Goal: Task Accomplishment & Management: Manage account settings

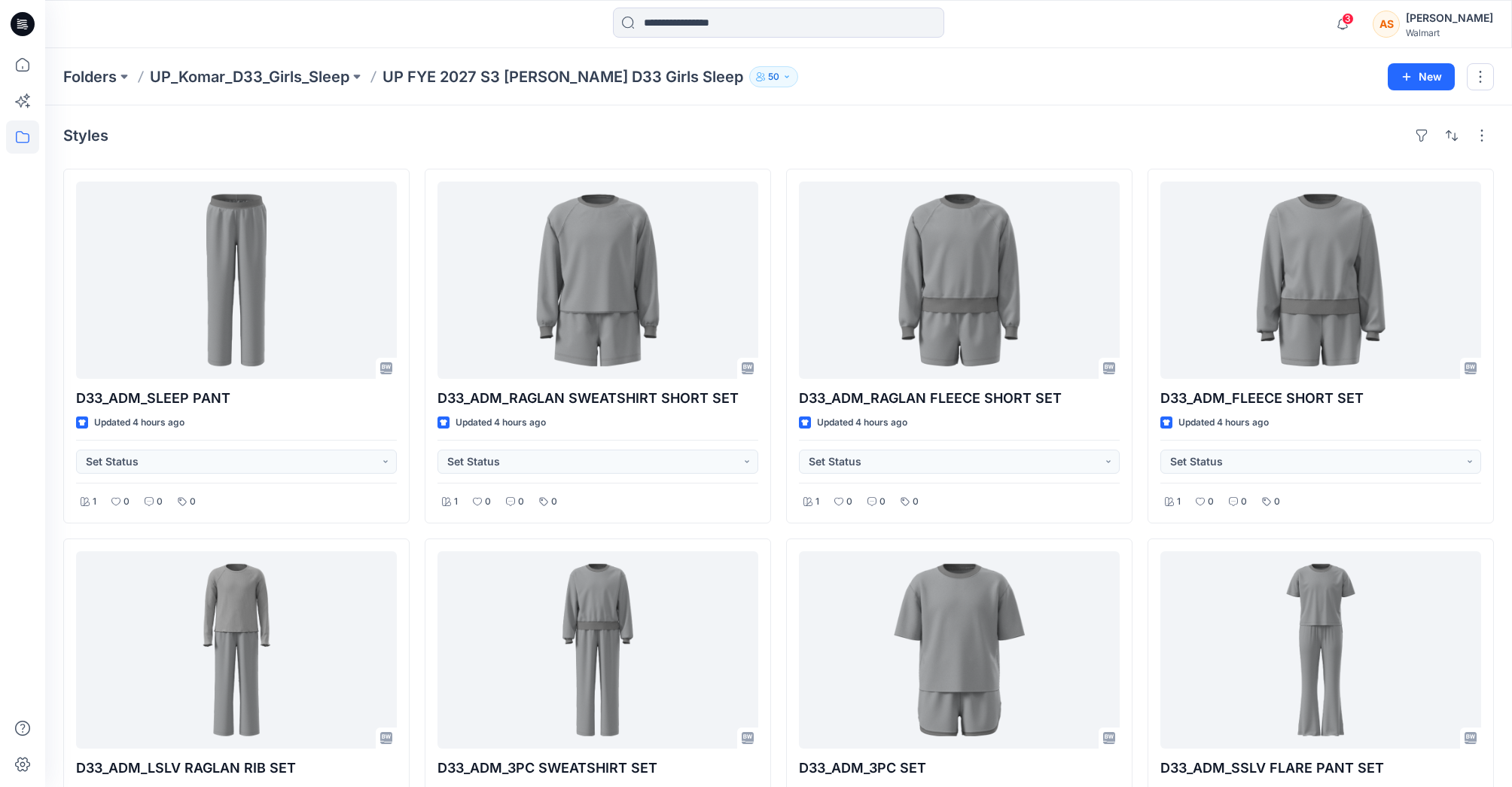
scroll to position [823, 0]
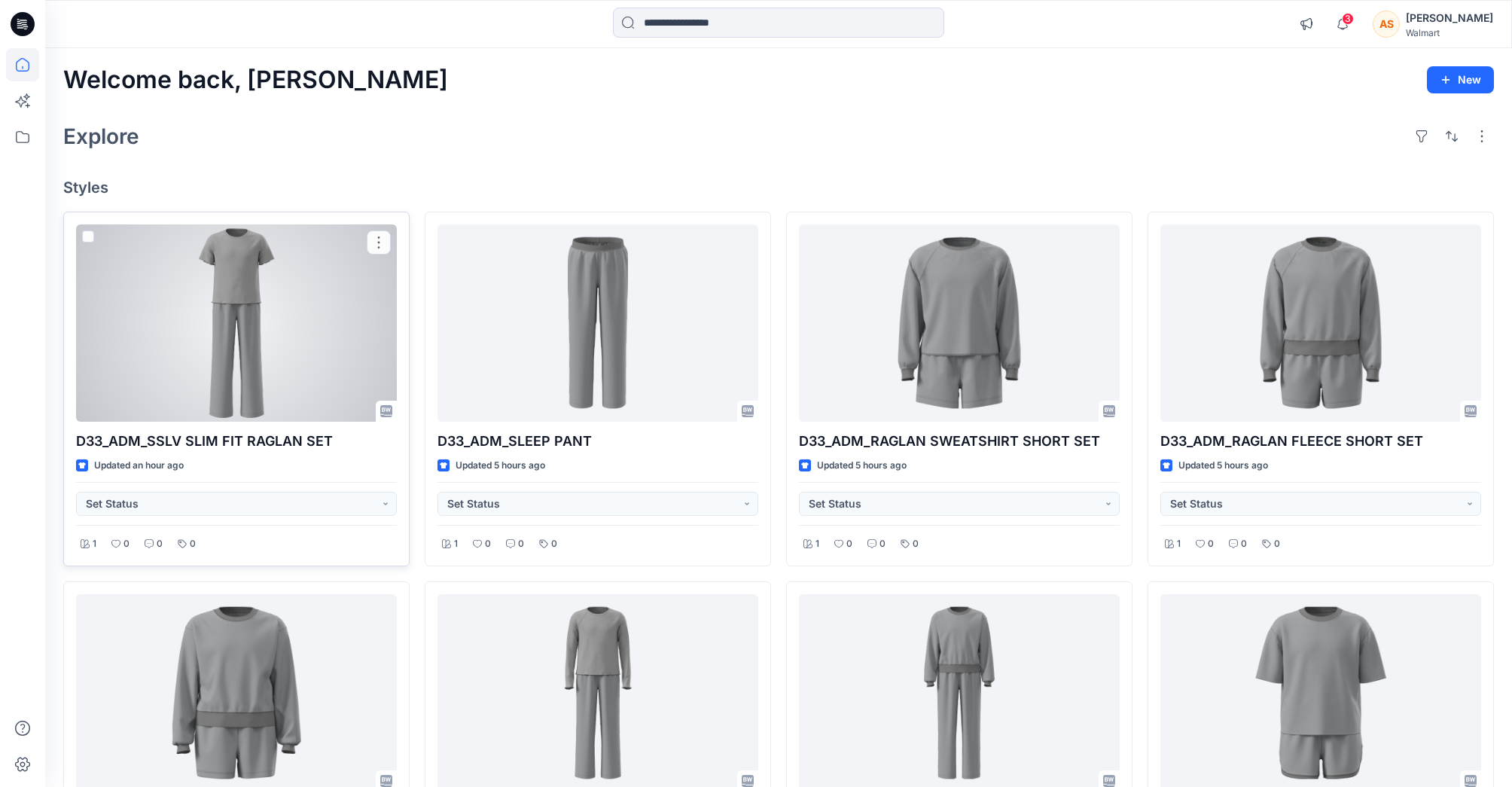
click at [223, 335] on div at bounding box center [236, 323] width 321 height 197
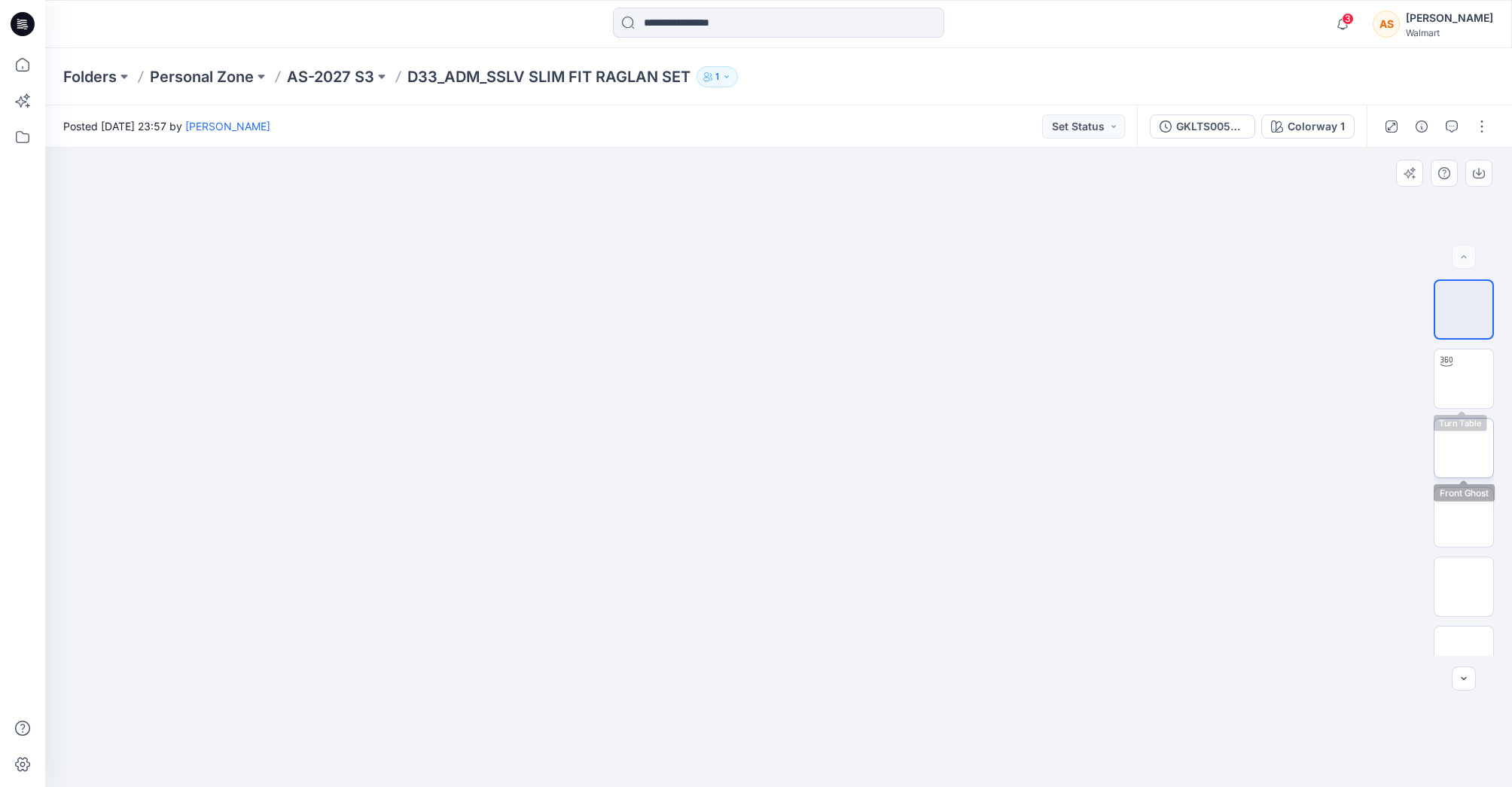
scroll to position [862, 0]
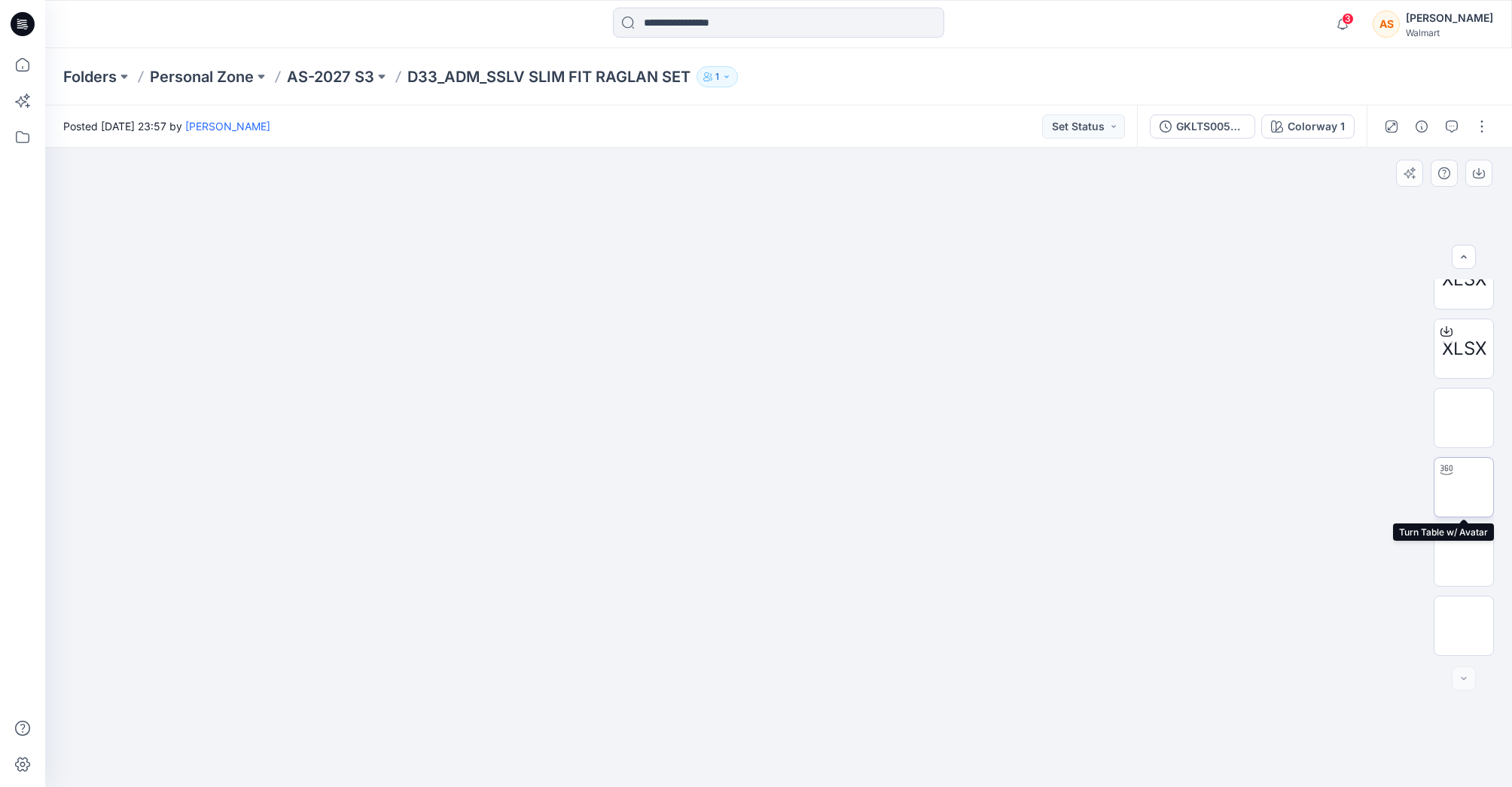
click at [1464, 487] on img at bounding box center [1464, 487] width 0 height 0
click at [1476, 122] on button "button" at bounding box center [1481, 127] width 24 height 24
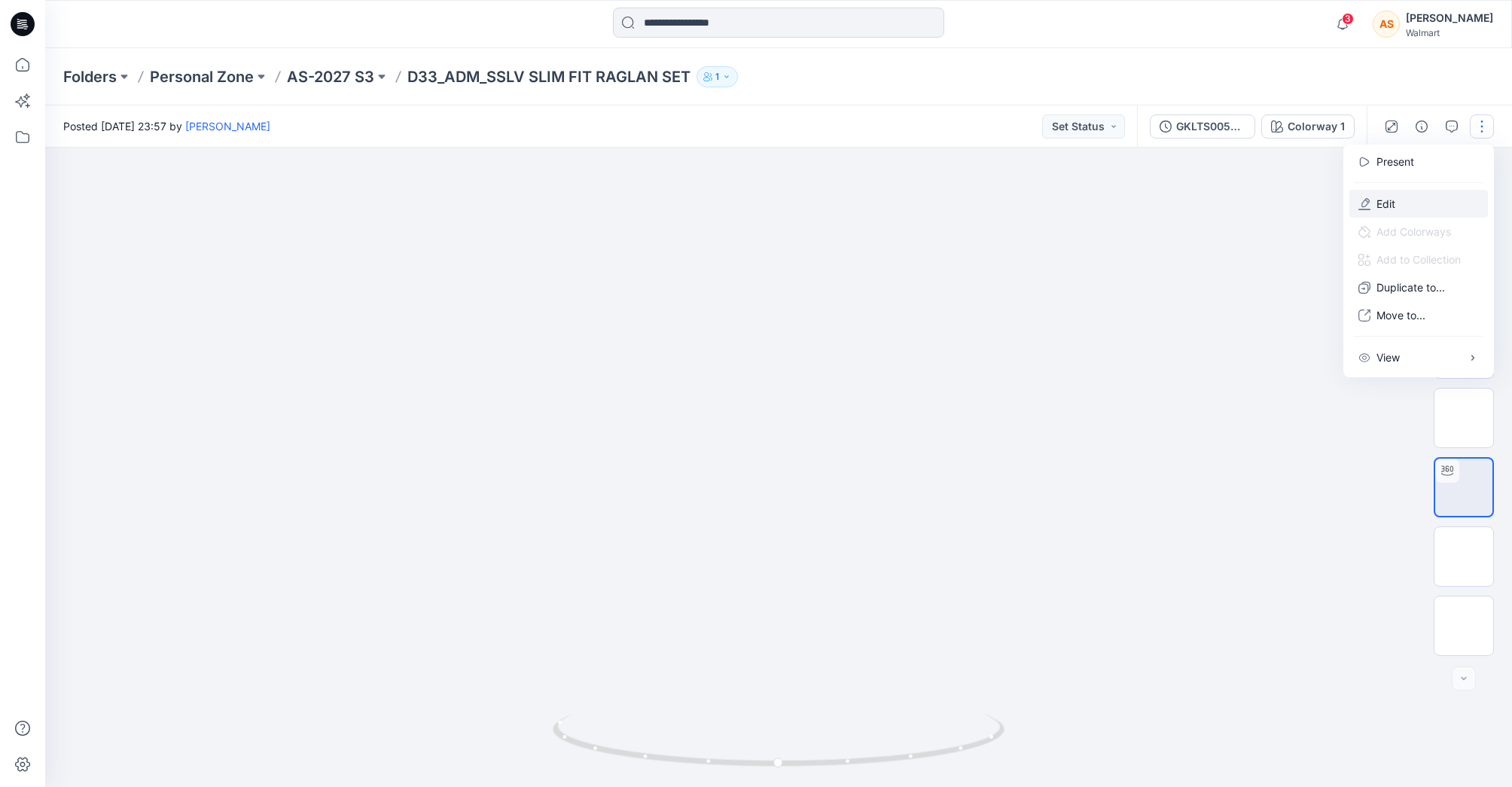
click at [1400, 210] on button "Edit" at bounding box center [1418, 203] width 139 height 28
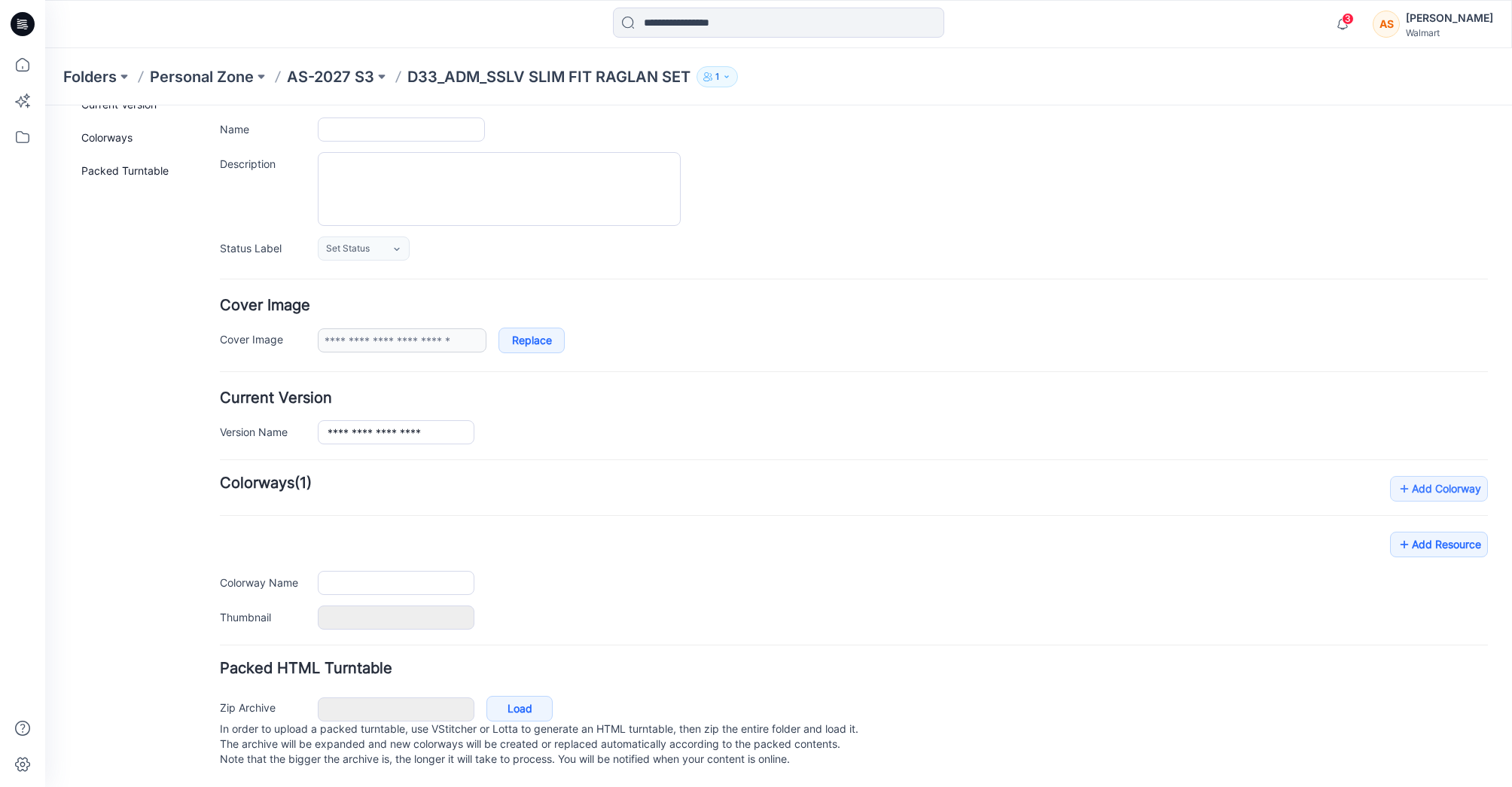
type input "**********"
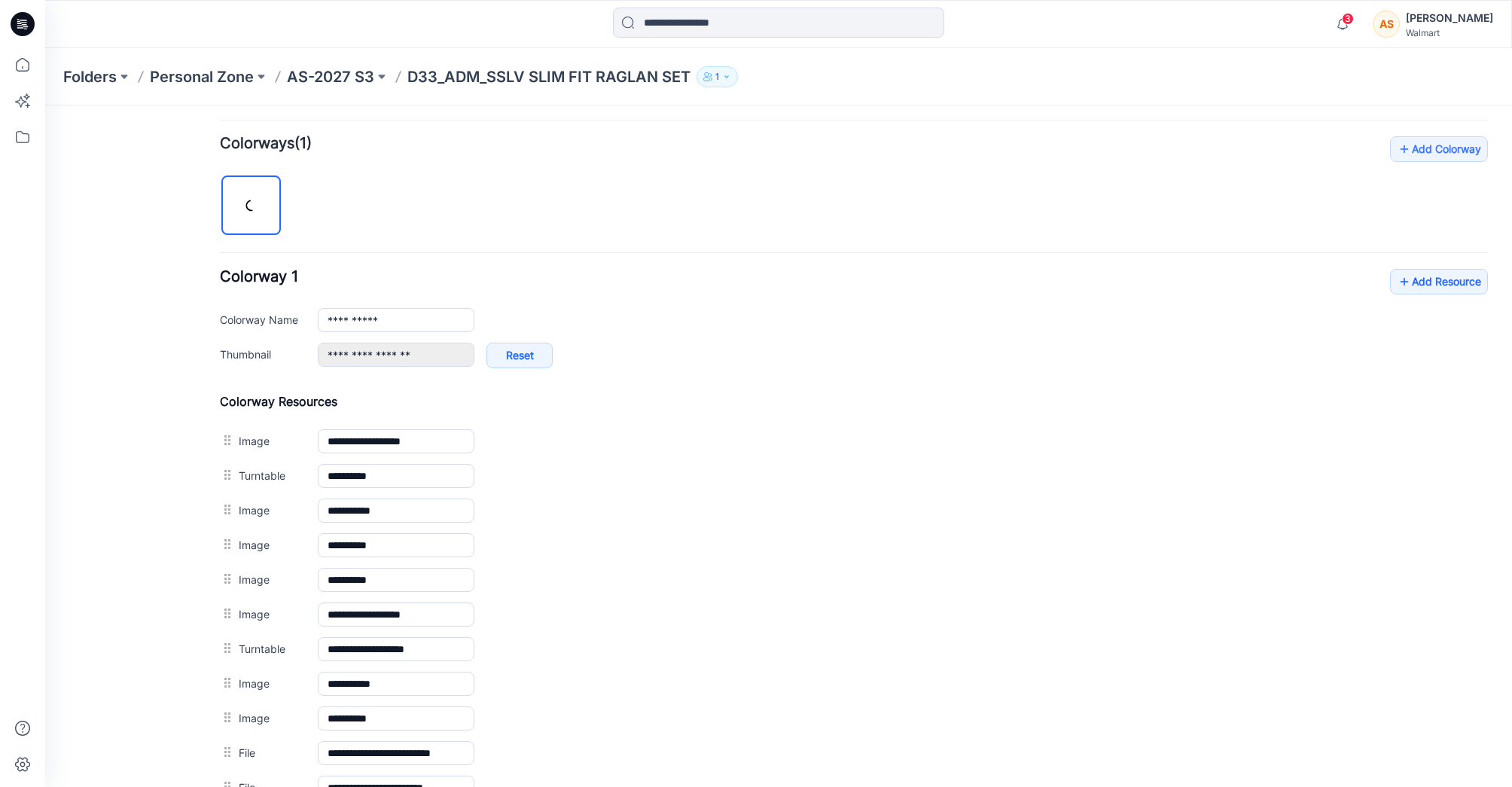
scroll to position [873, 0]
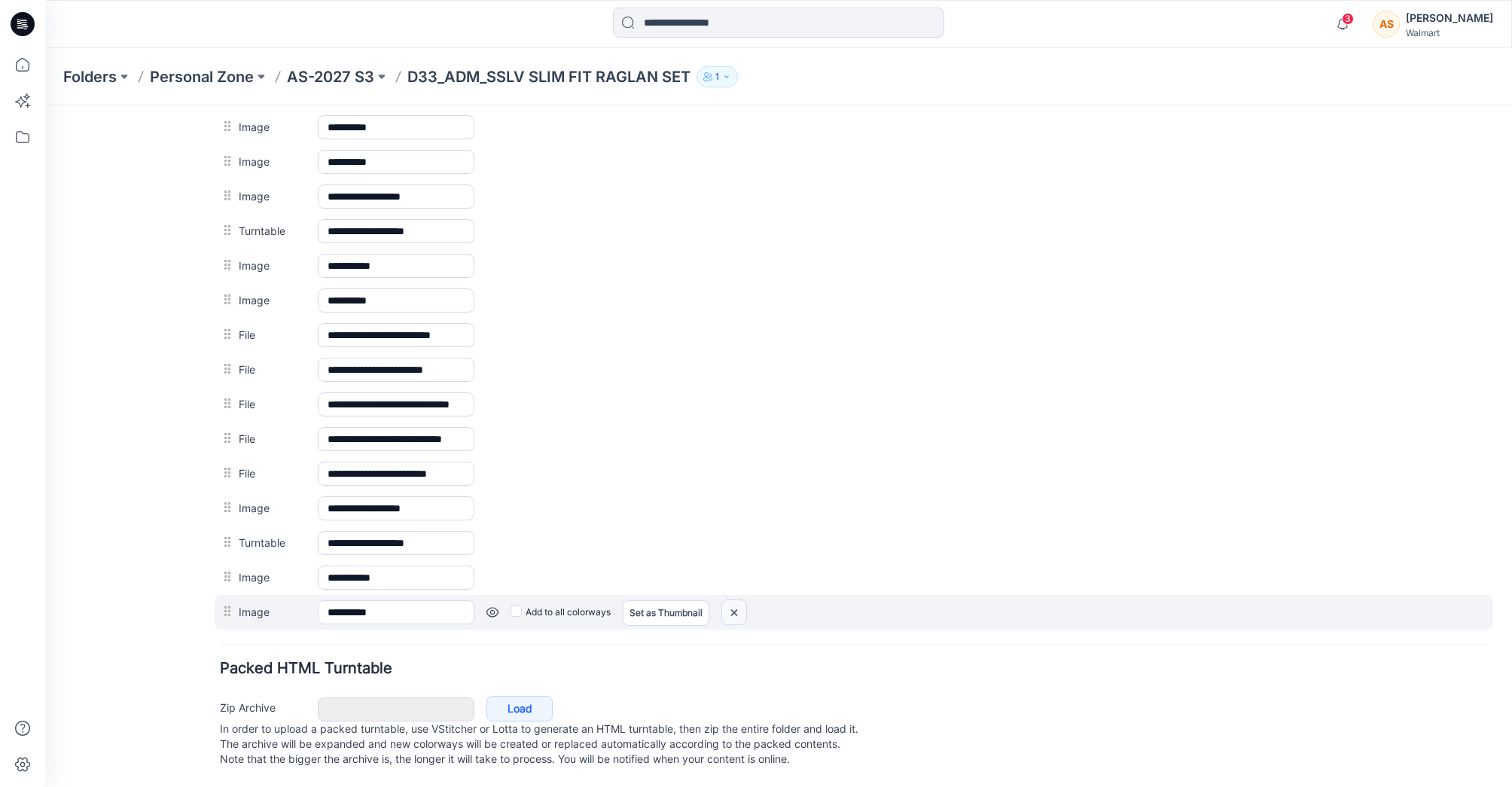
click at [46, 106] on img at bounding box center [46, 106] width 0 height 0
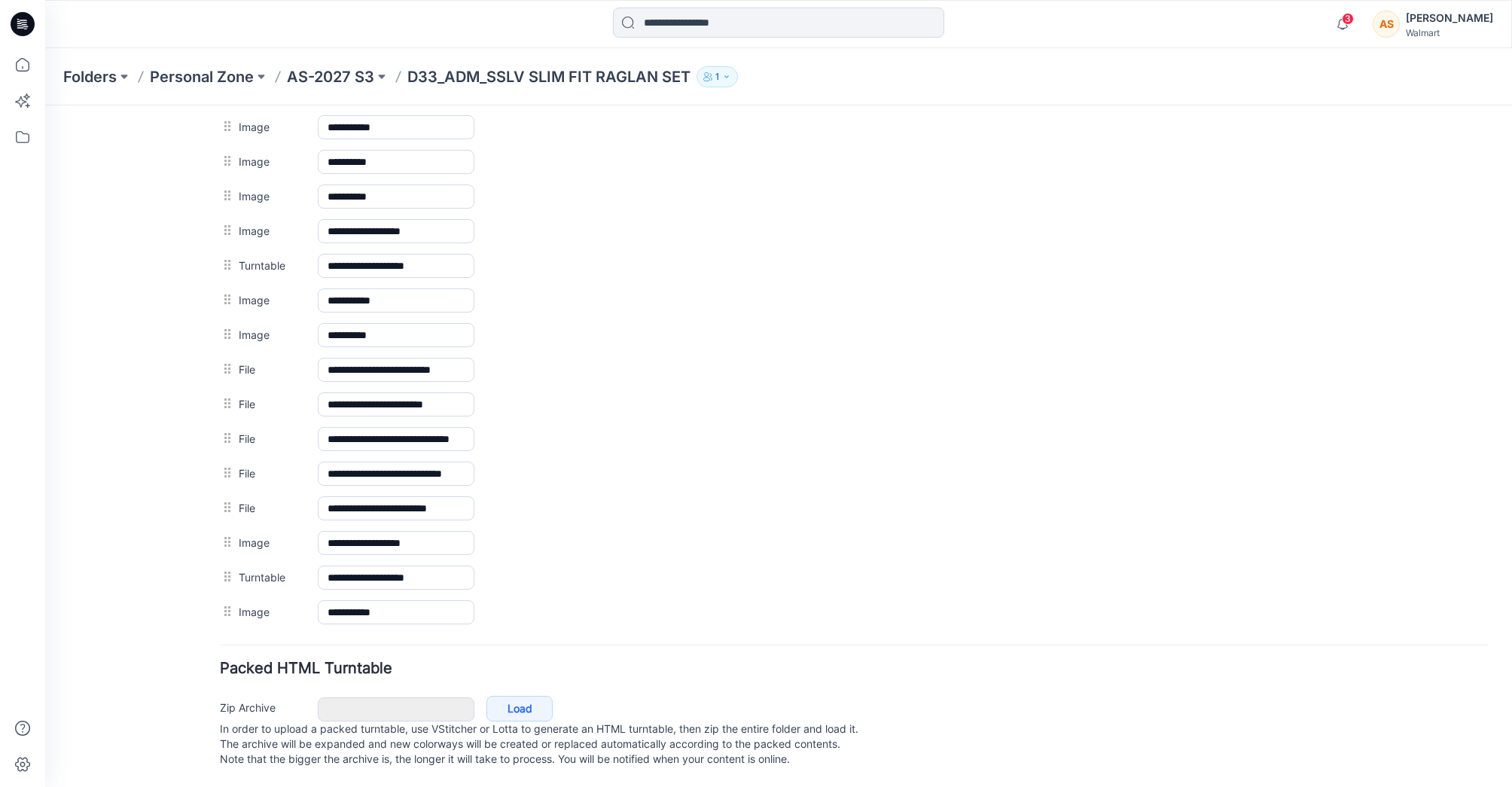
scroll to position [838, 0]
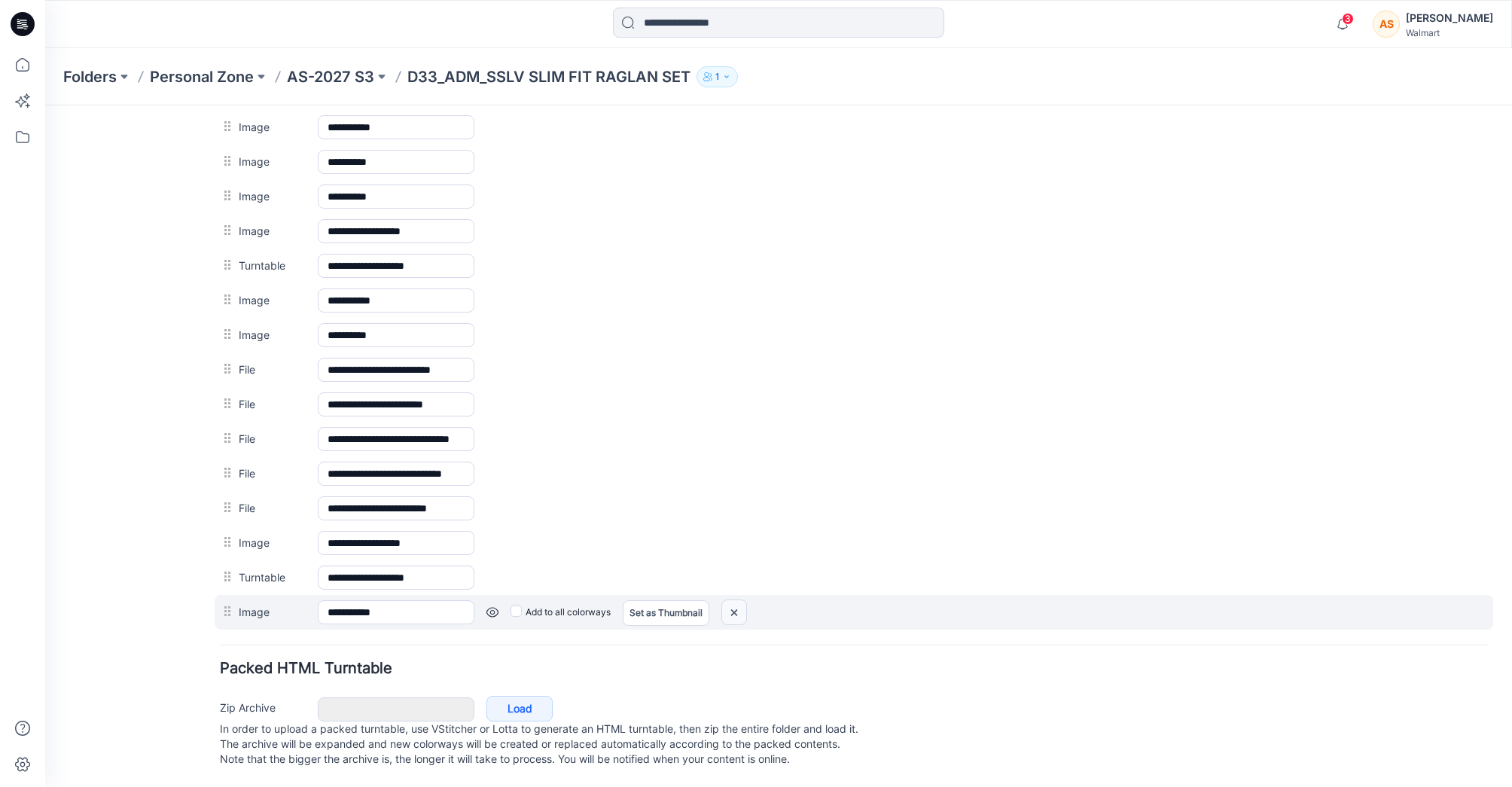
click at [46, 106] on img at bounding box center [46, 106] width 0 height 0
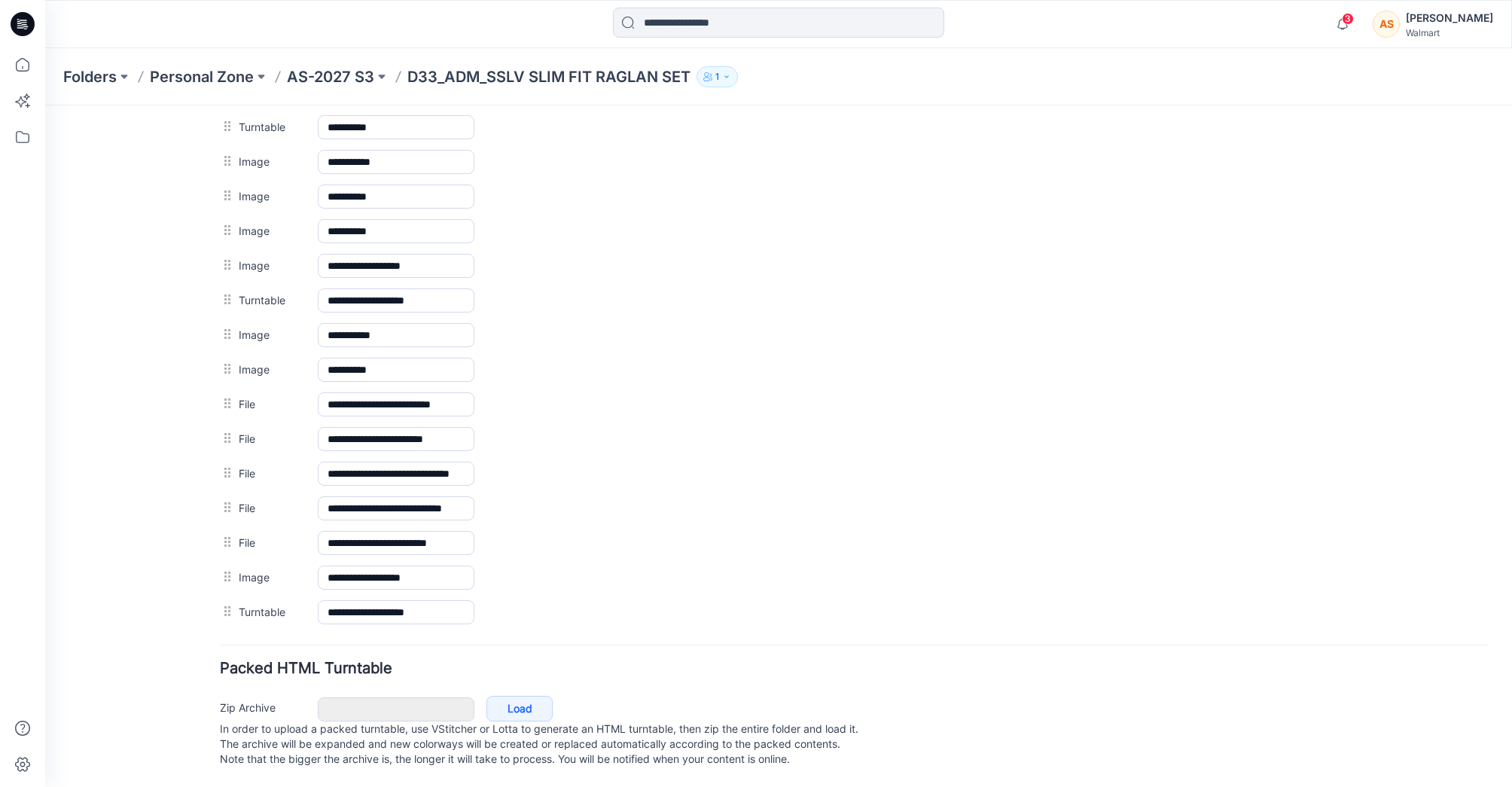
click at [46, 106] on img at bounding box center [46, 106] width 0 height 0
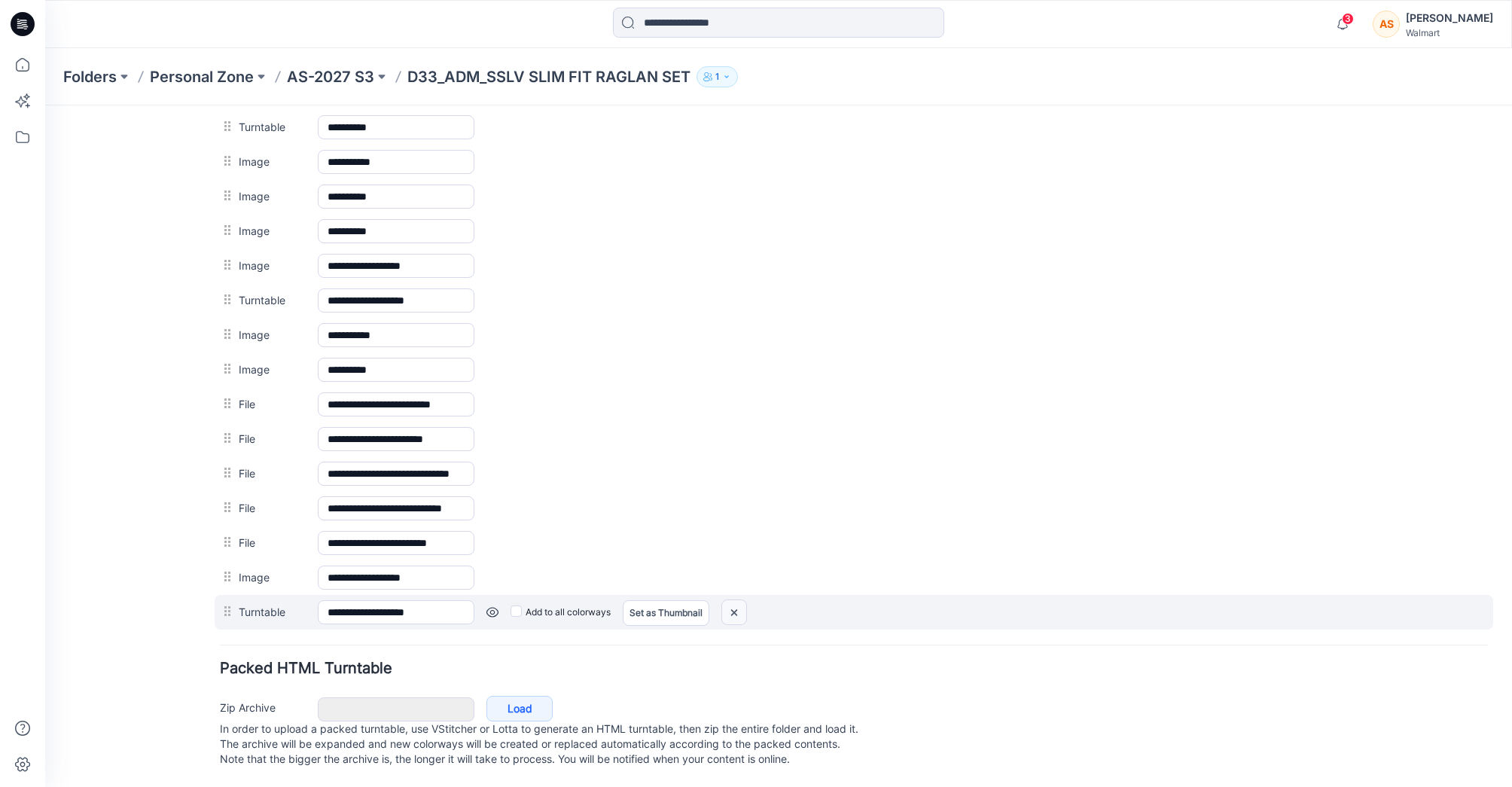
scroll to position [769, 0]
click at [46, 106] on img at bounding box center [46, 106] width 0 height 0
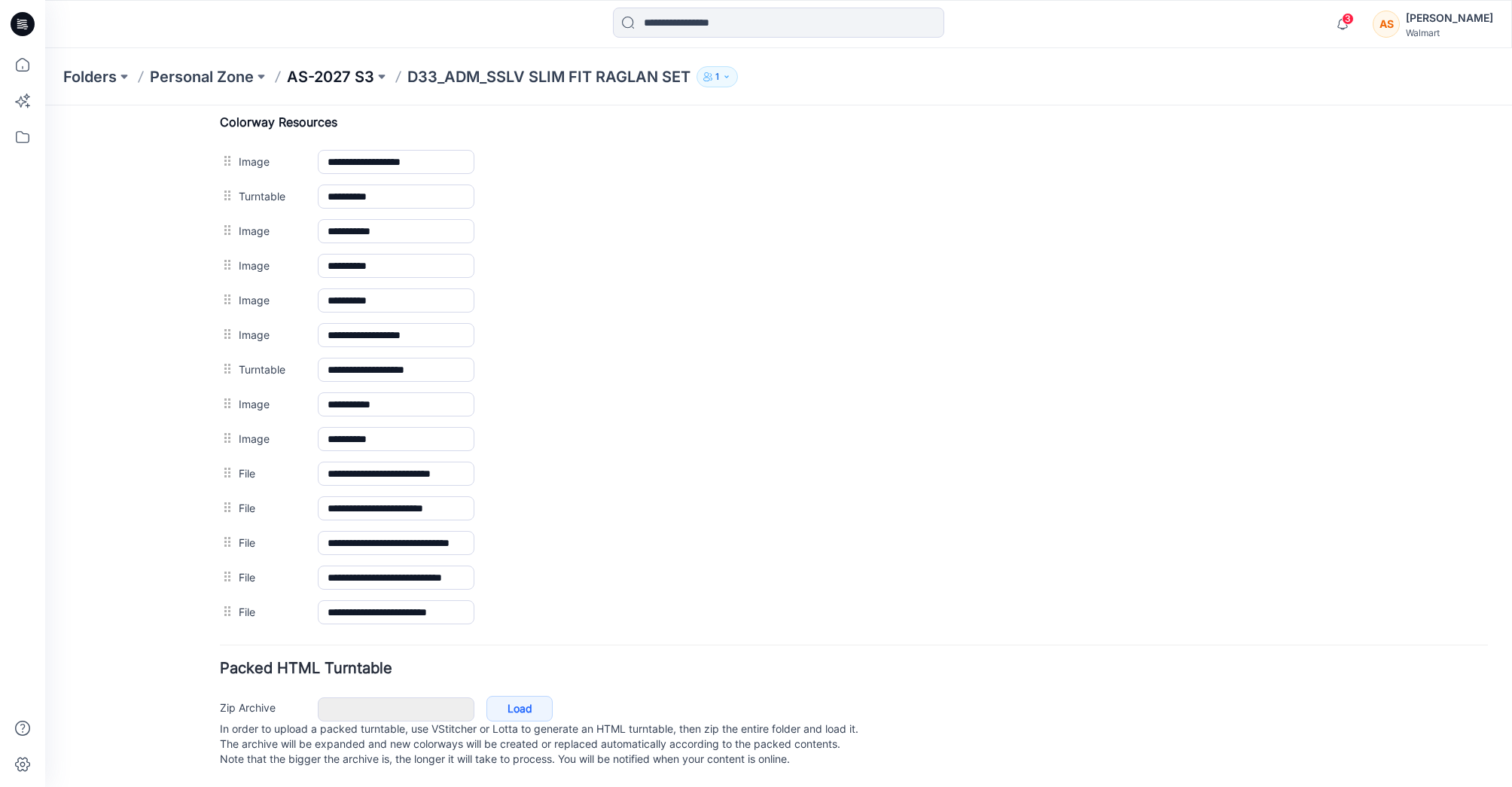
click at [348, 77] on p "AS-2027 S3" at bounding box center [331, 77] width 87 height 21
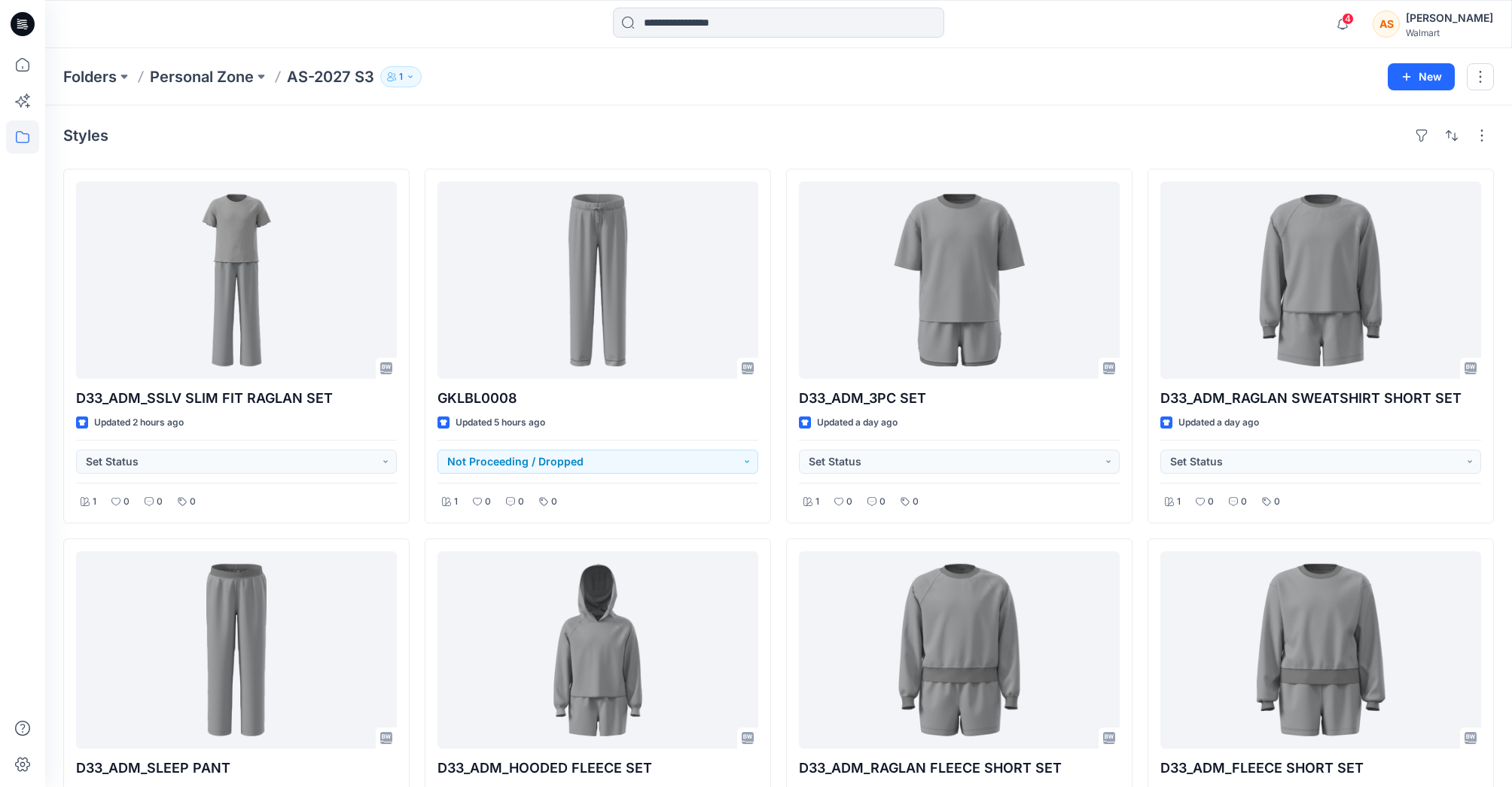
click at [340, 71] on p "AS-2027 S3" at bounding box center [331, 77] width 87 height 21
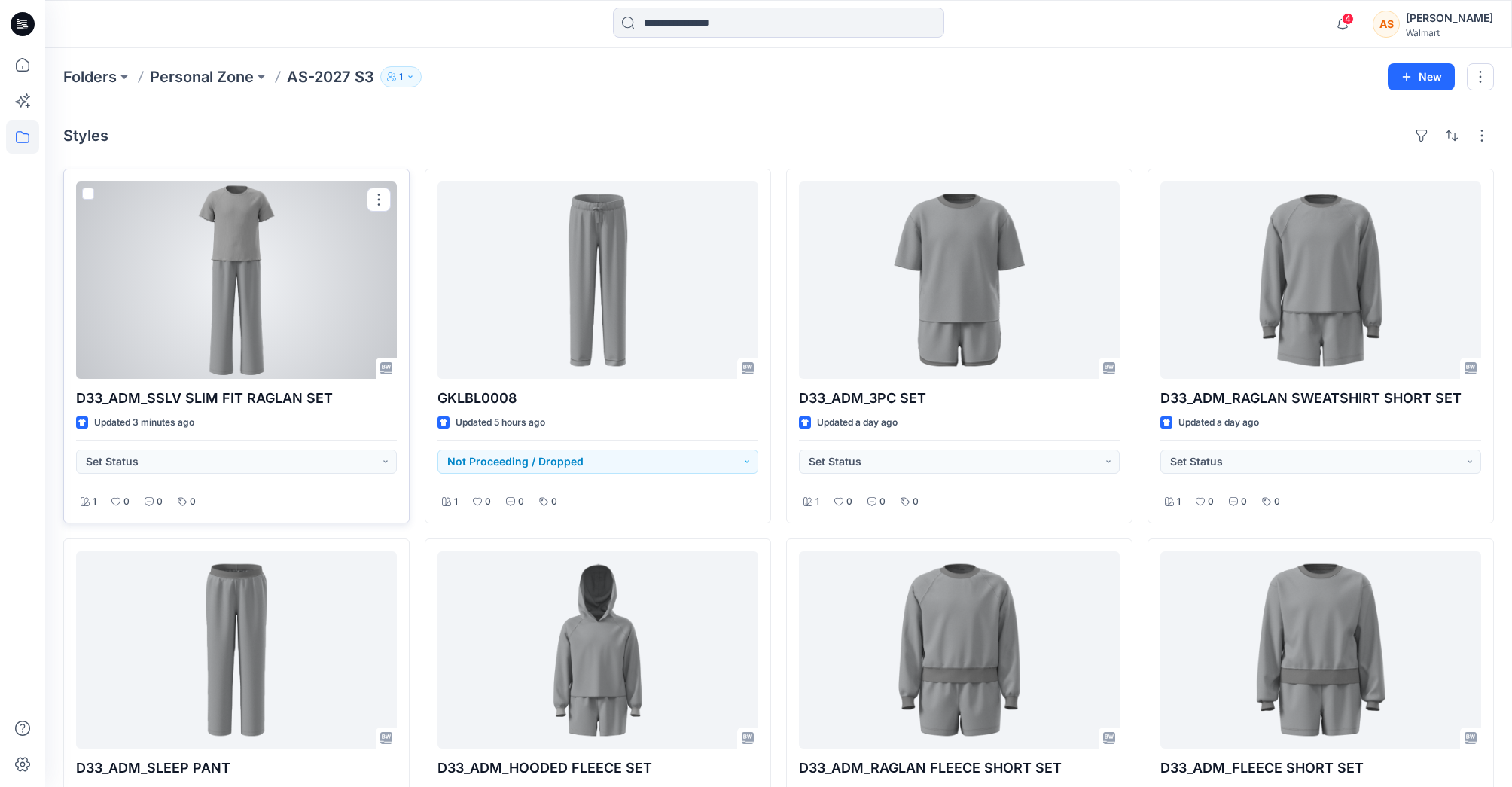
click at [309, 273] on div at bounding box center [236, 280] width 321 height 197
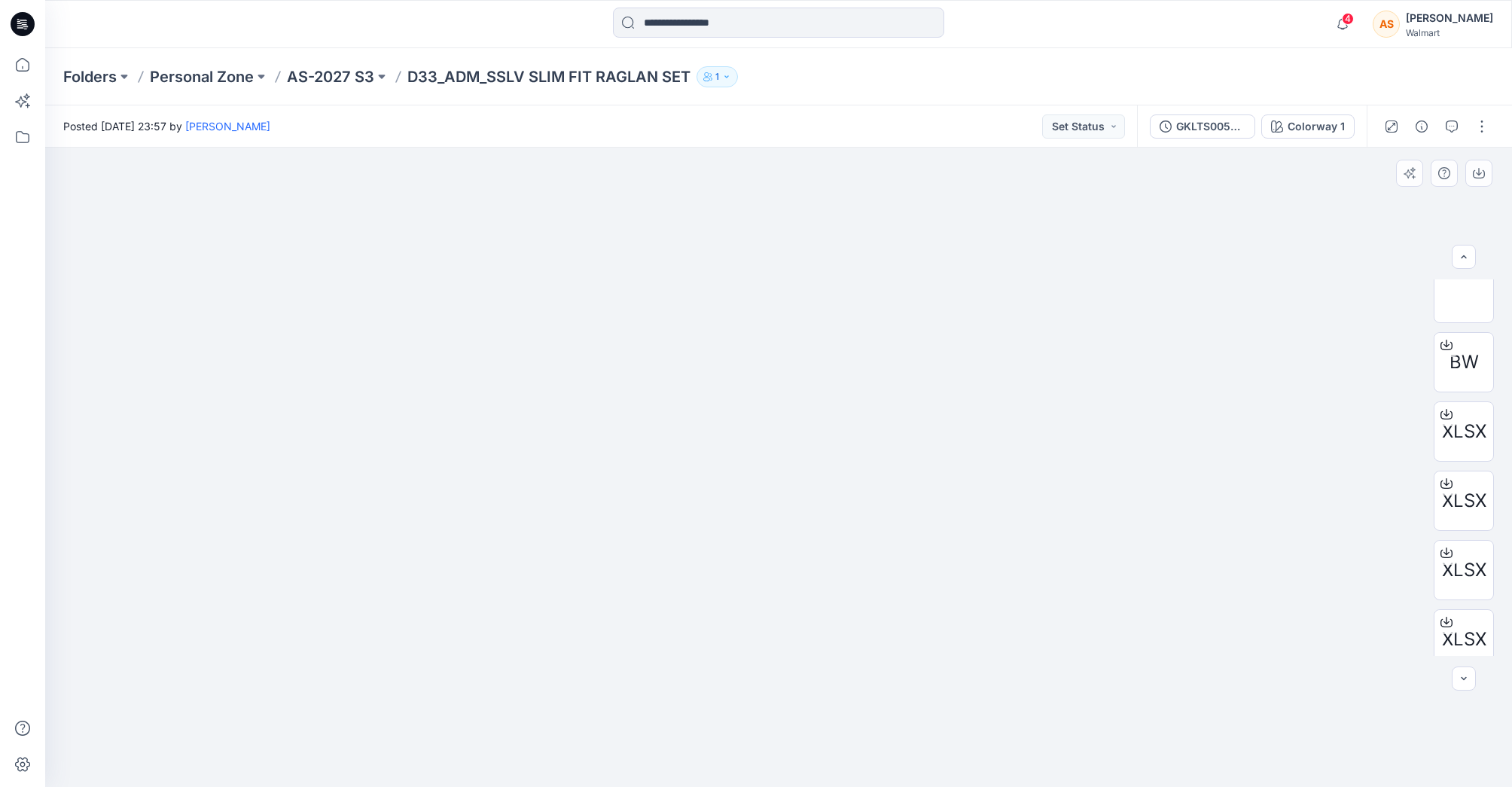
scroll to position [862, 0]
click at [1464, 487] on img at bounding box center [1464, 487] width 0 height 0
drag, startPoint x: 988, startPoint y: 707, endPoint x: 941, endPoint y: 735, distance: 54.7
click at [941, 735] on div at bounding box center [778, 467] width 1466 height 639
drag, startPoint x: 787, startPoint y: 604, endPoint x: 726, endPoint y: 599, distance: 61.2
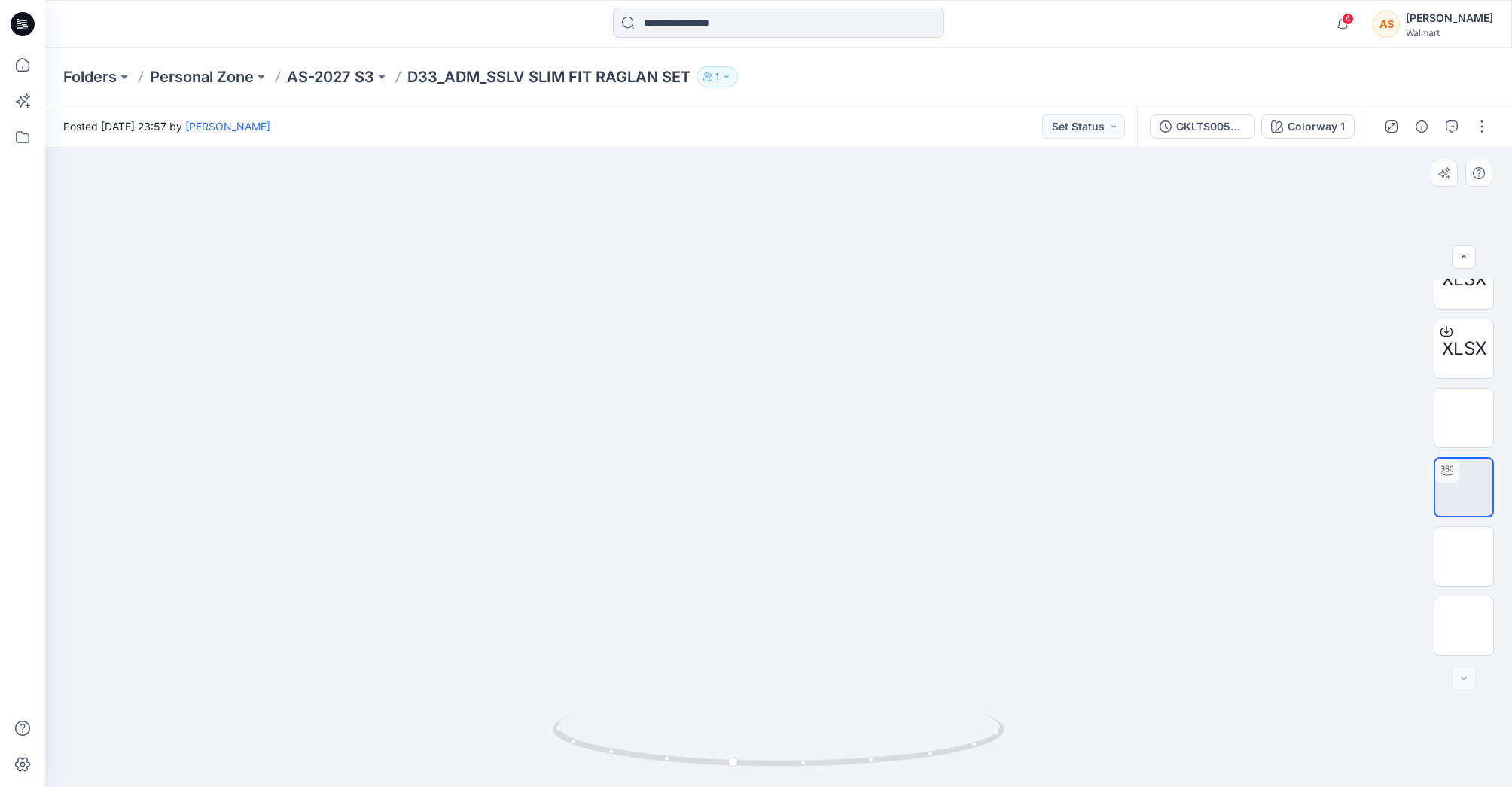
drag, startPoint x: 739, startPoint y: 758, endPoint x: 854, endPoint y: 762, distance: 115.1
click at [854, 762] on icon at bounding box center [780, 742] width 456 height 57
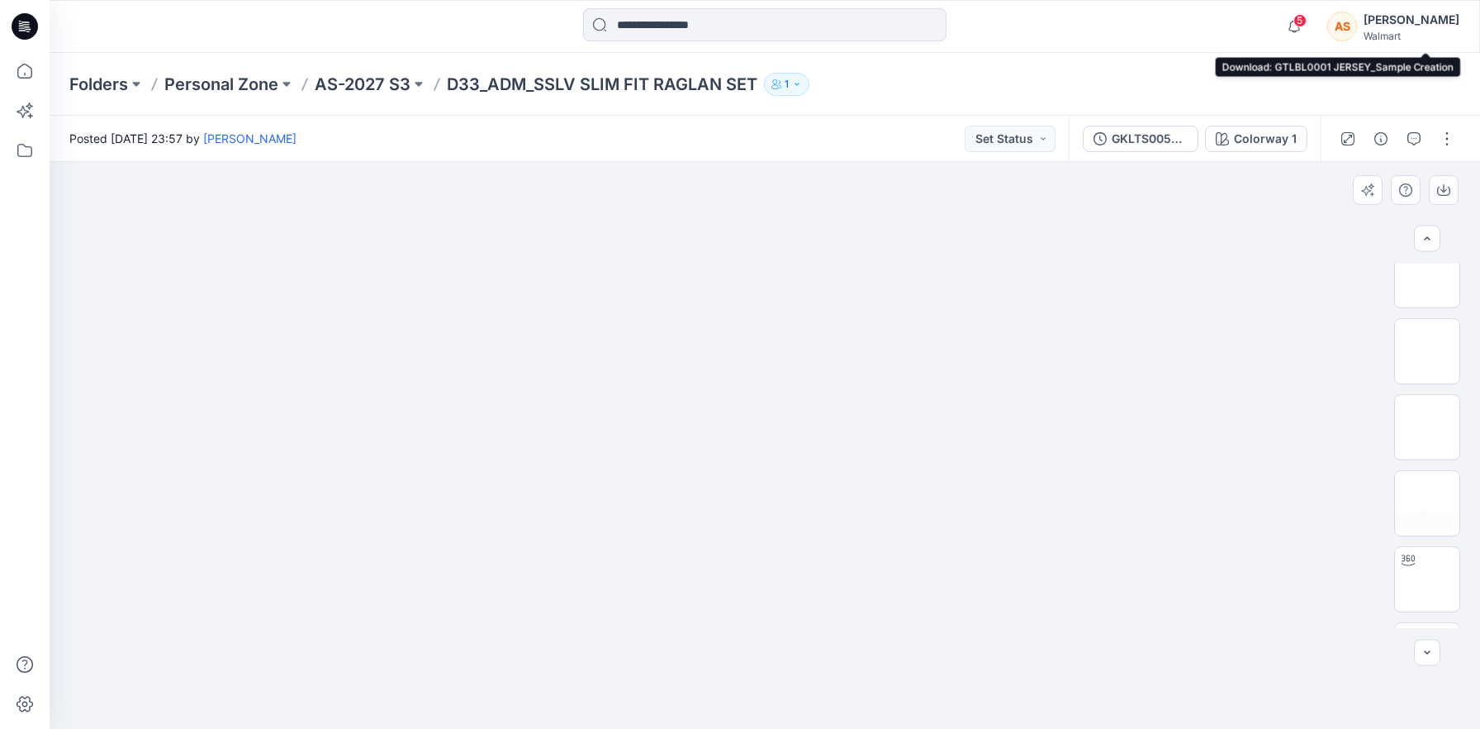
scroll to position [1298, 0]
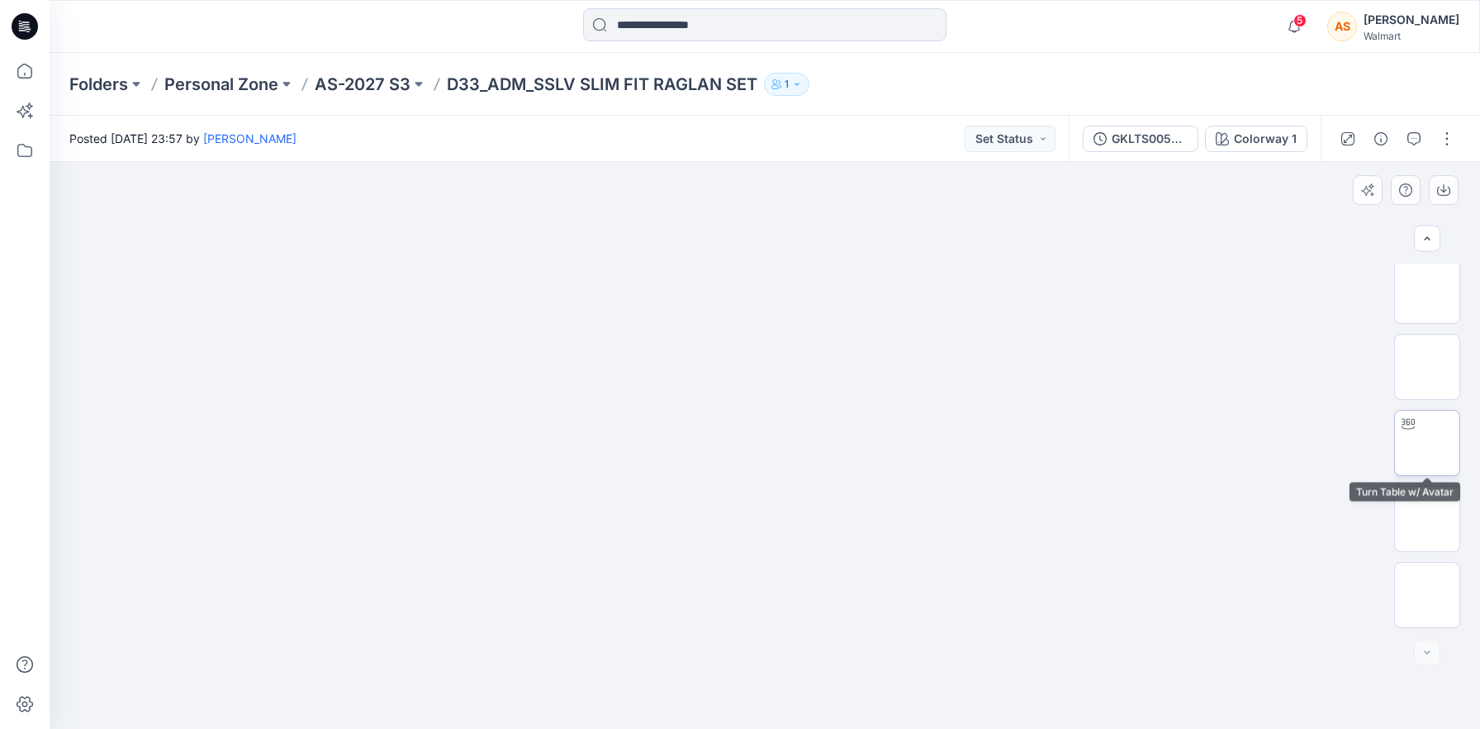
click at [1427, 443] on img at bounding box center [1427, 443] width 0 height 0
drag, startPoint x: 999, startPoint y: 662, endPoint x: 1071, endPoint y: 685, distance: 76.3
click at [1071, 685] on div at bounding box center [765, 445] width 1431 height 567
click at [1445, 149] on button "button" at bounding box center [1447, 139] width 26 height 26
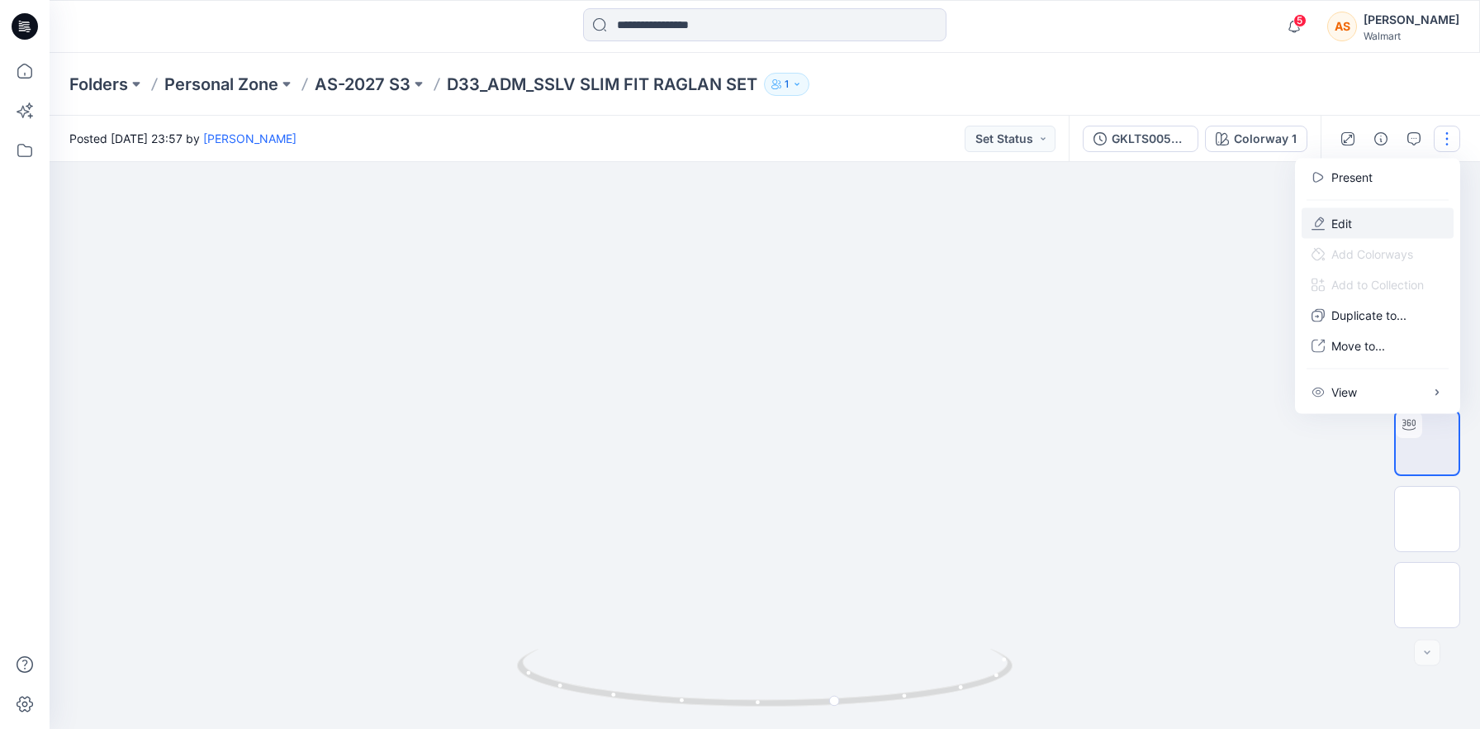
click at [1397, 219] on button "Edit" at bounding box center [1378, 223] width 152 height 31
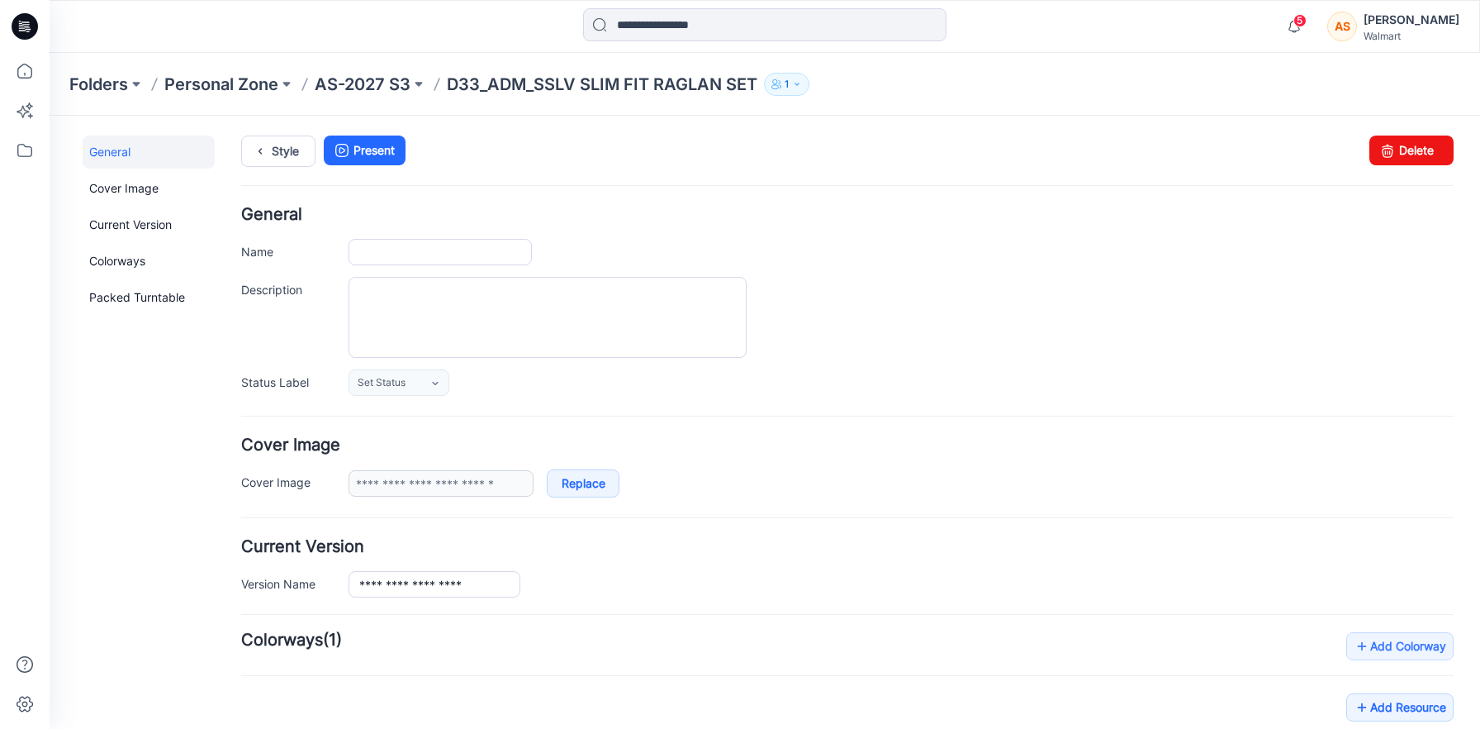
type input "**********"
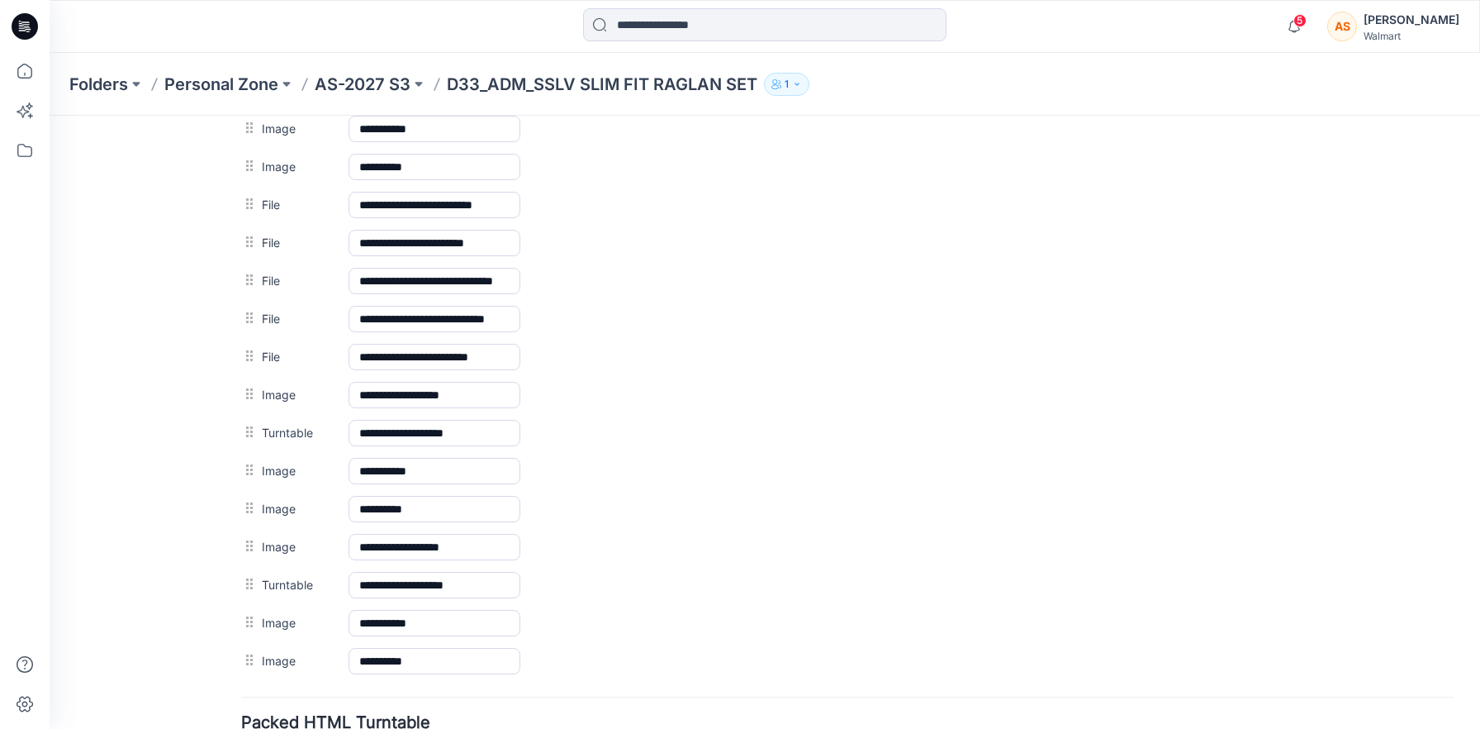
scroll to position [1106, 0]
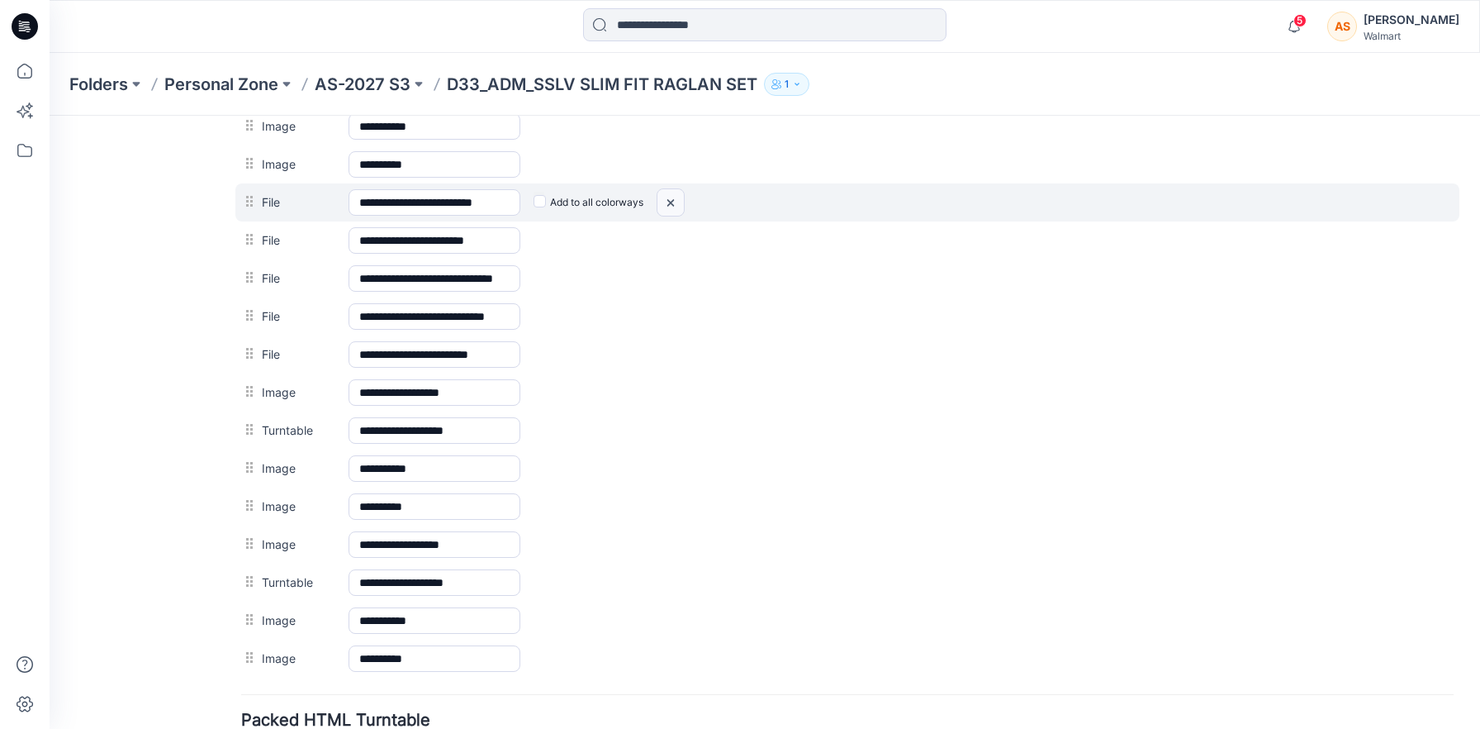
click at [50, 116] on img at bounding box center [50, 116] width 0 height 0
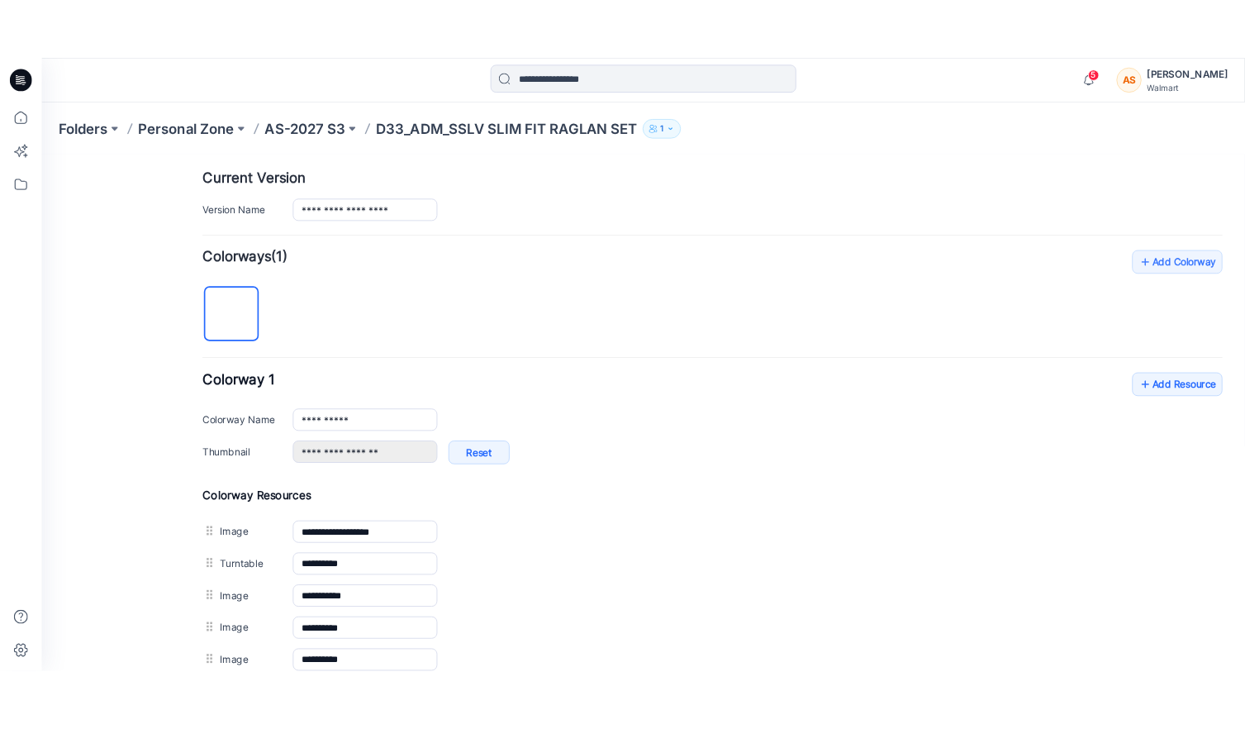
scroll to position [293, 0]
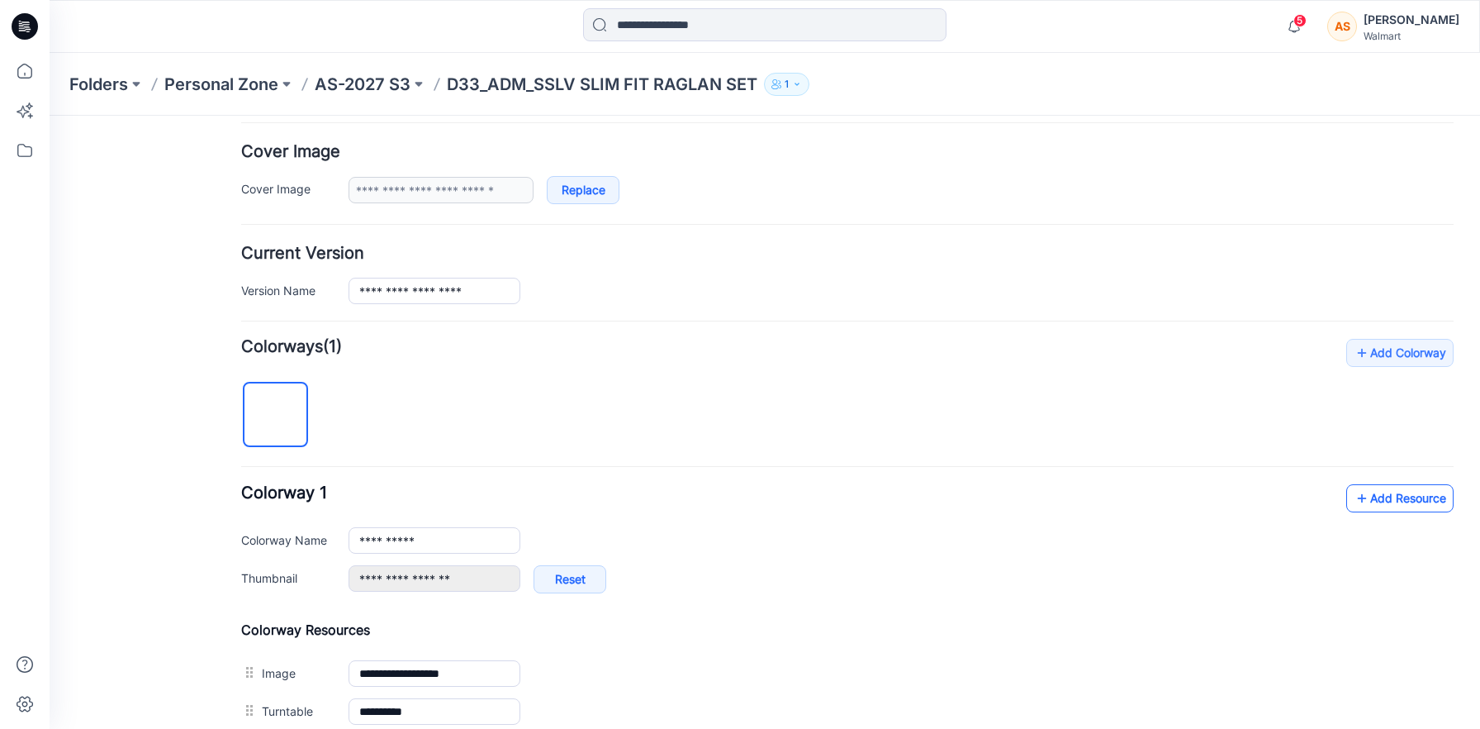
click at [1364, 505] on icon at bounding box center [1362, 498] width 17 height 26
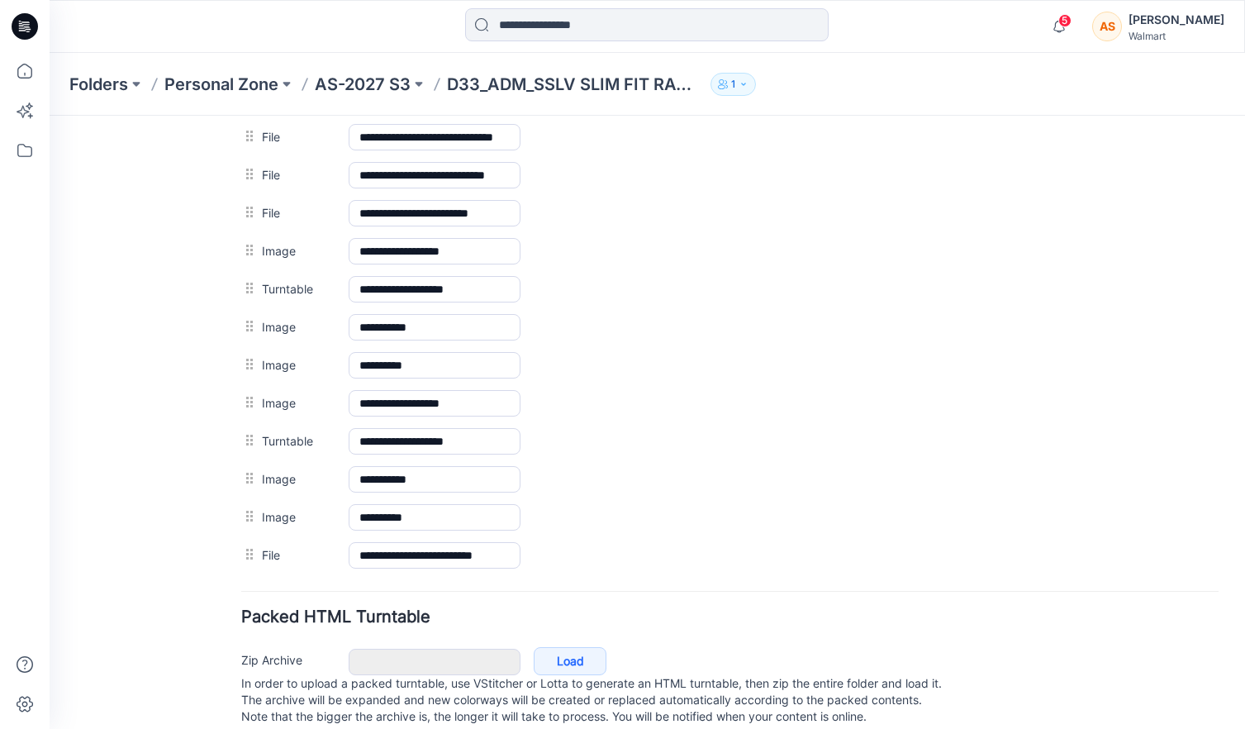
scroll to position [1208, 0]
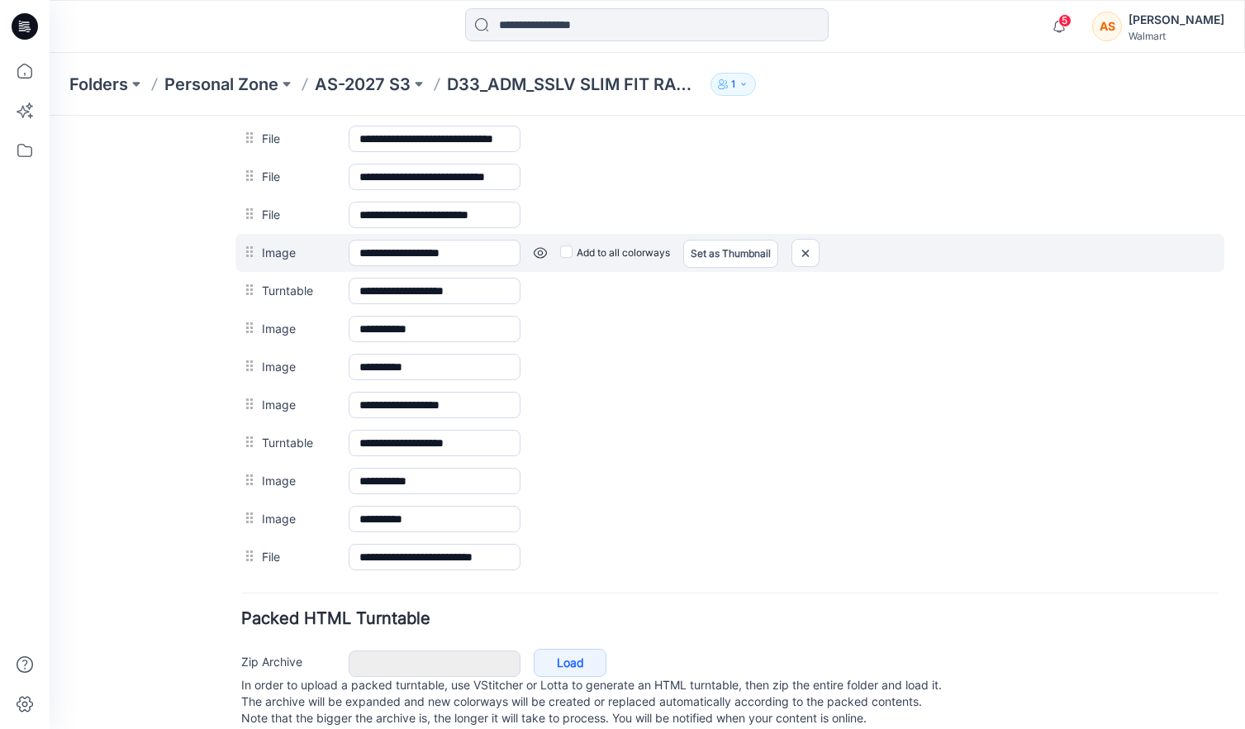
click at [249, 251] on div at bounding box center [251, 252] width 21 height 25
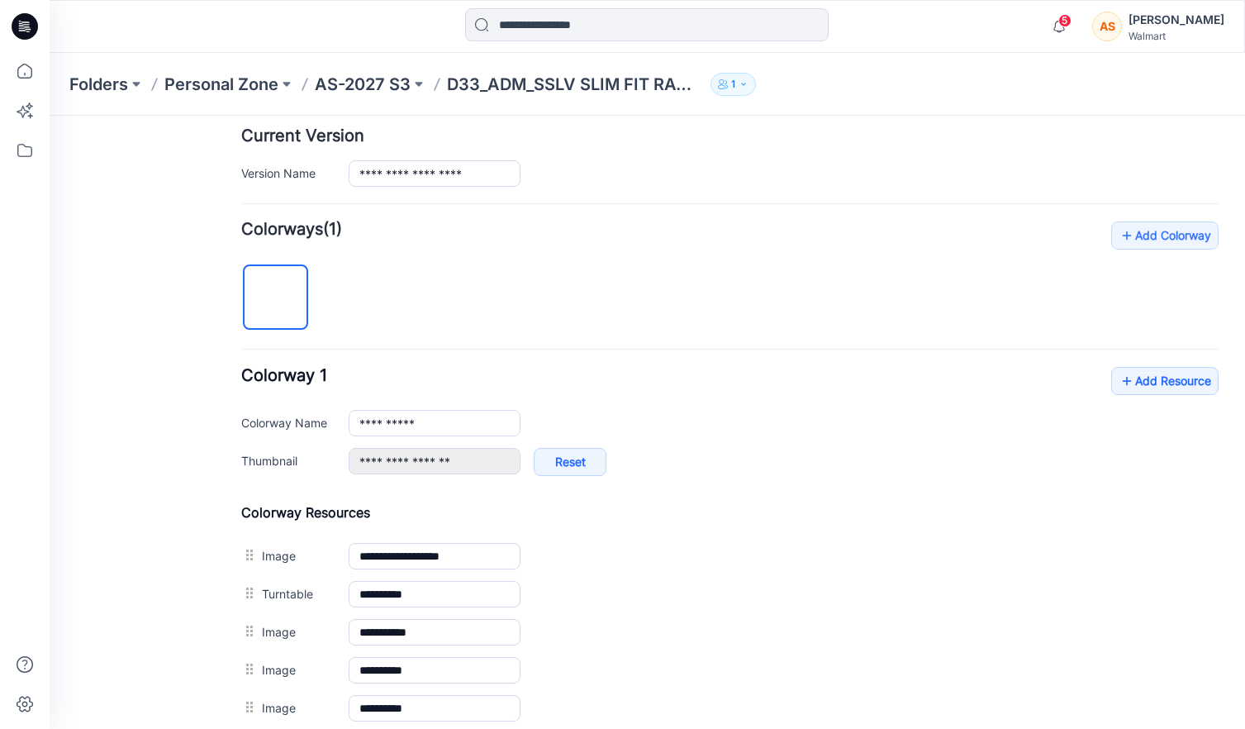
scroll to position [0, 0]
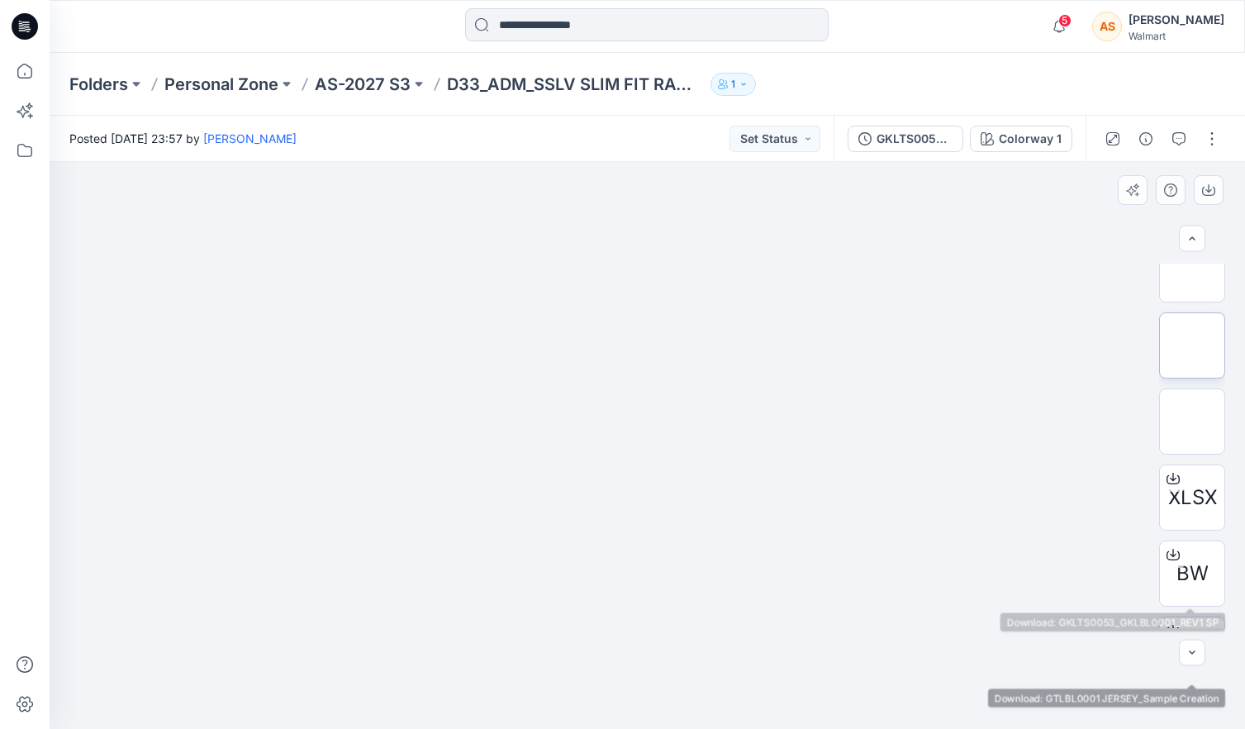
scroll to position [1057, 0]
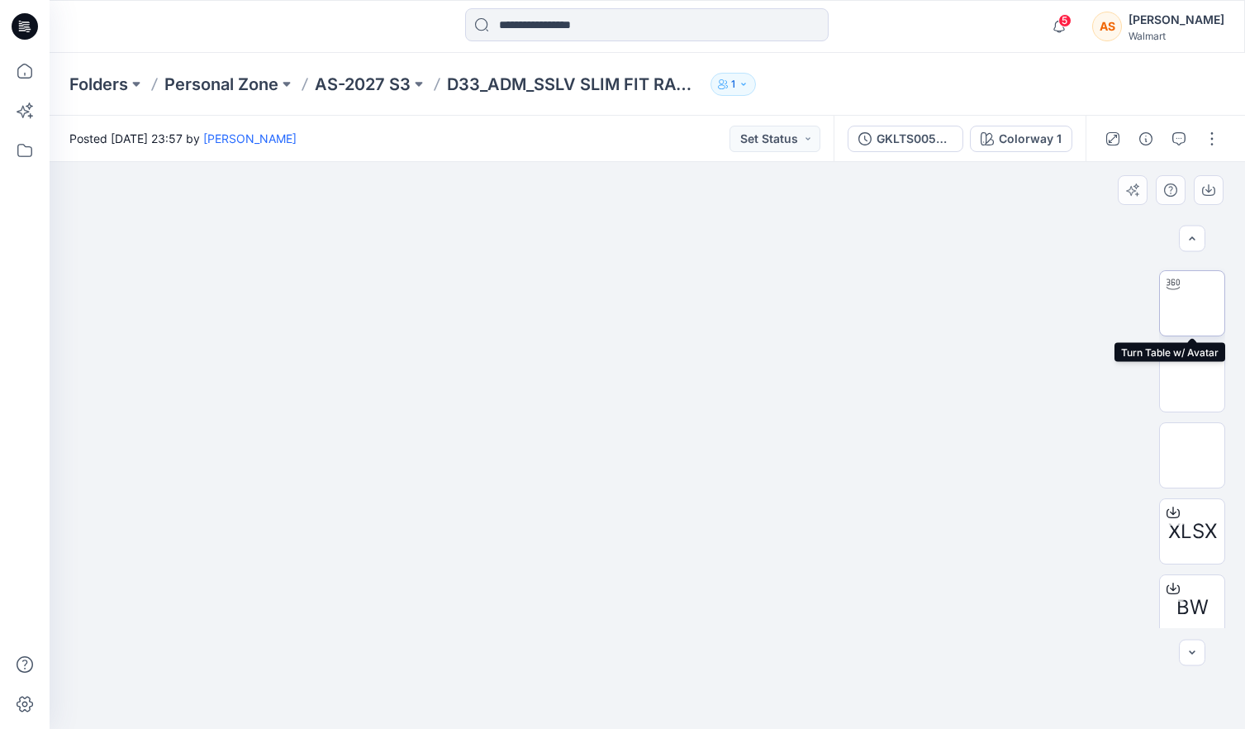
click at [1192, 303] on img at bounding box center [1192, 303] width 0 height 0
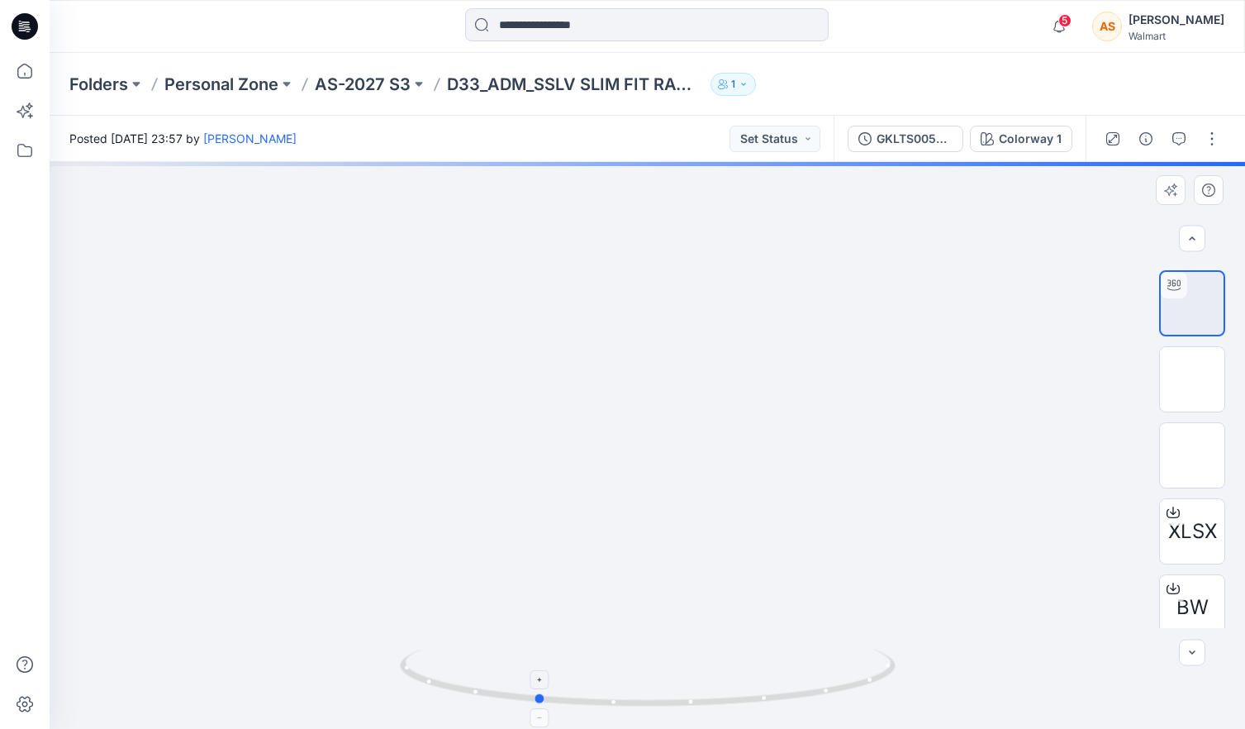
drag, startPoint x: 876, startPoint y: 642, endPoint x: 768, endPoint y: 664, distance: 109.7
click at [768, 664] on div at bounding box center [647, 445] width 1195 height 567
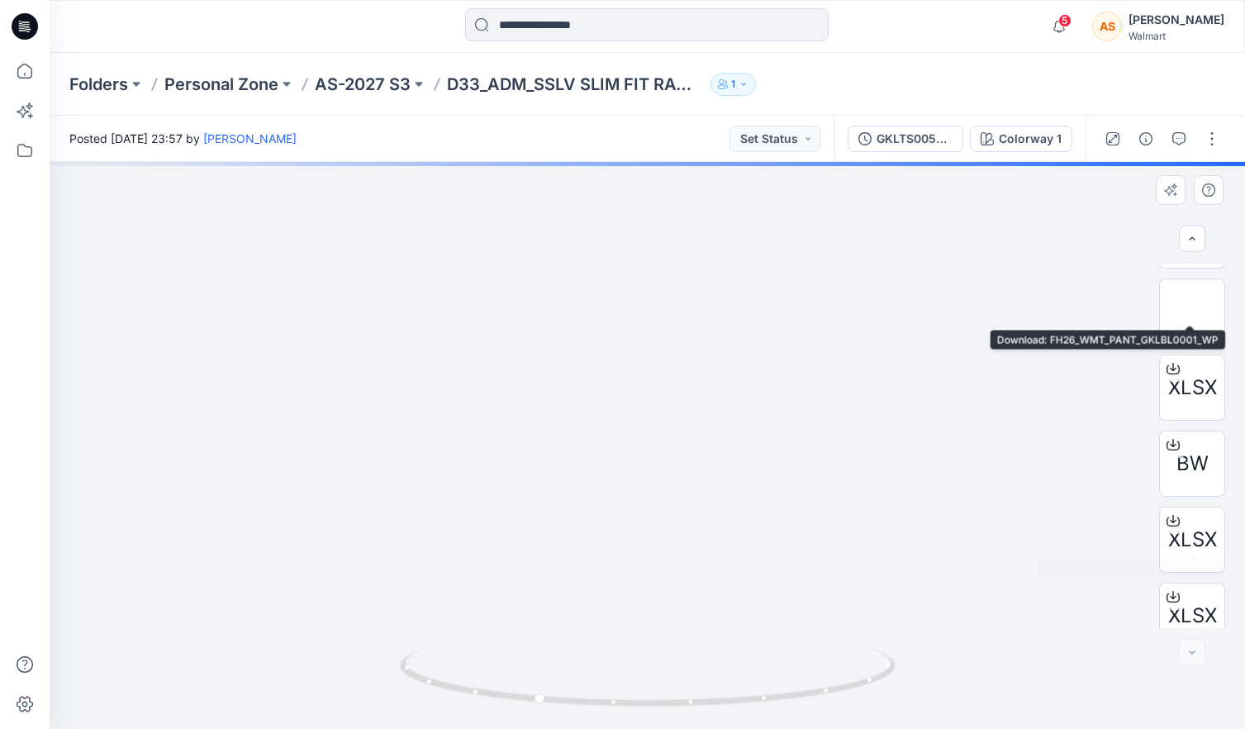
scroll to position [1298, 0]
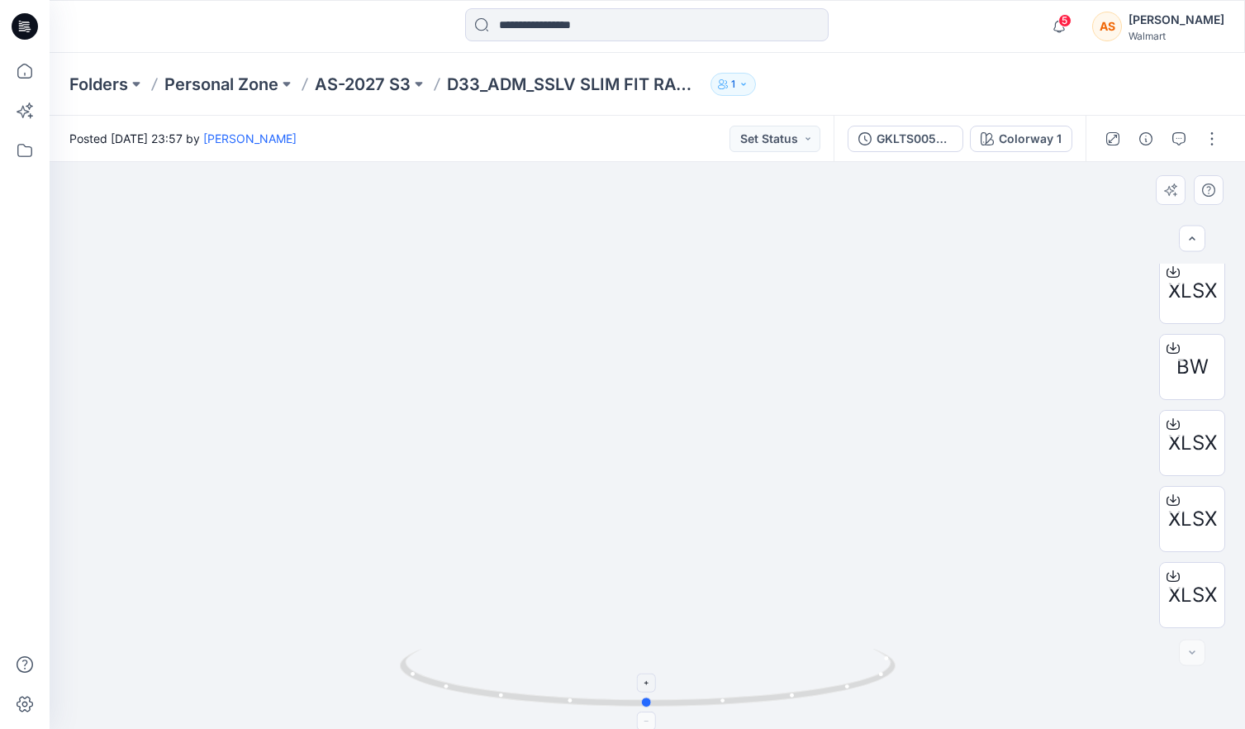
drag, startPoint x: 471, startPoint y: 662, endPoint x: 600, endPoint y: 700, distance: 135.4
click at [600, 700] on icon at bounding box center [650, 679] width 500 height 62
